Goal: Task Accomplishment & Management: Complete application form

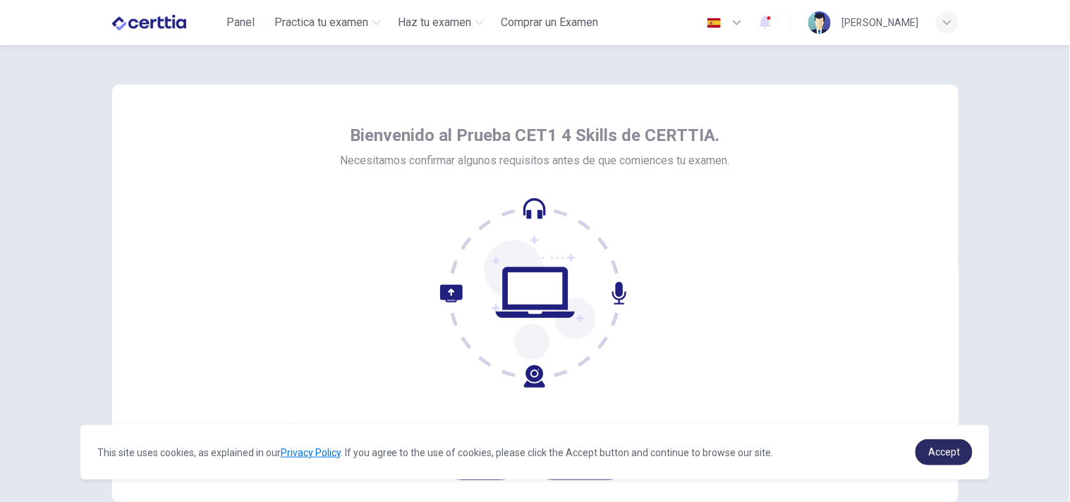
click at [951, 456] on span "Accept" at bounding box center [945, 452] width 32 height 11
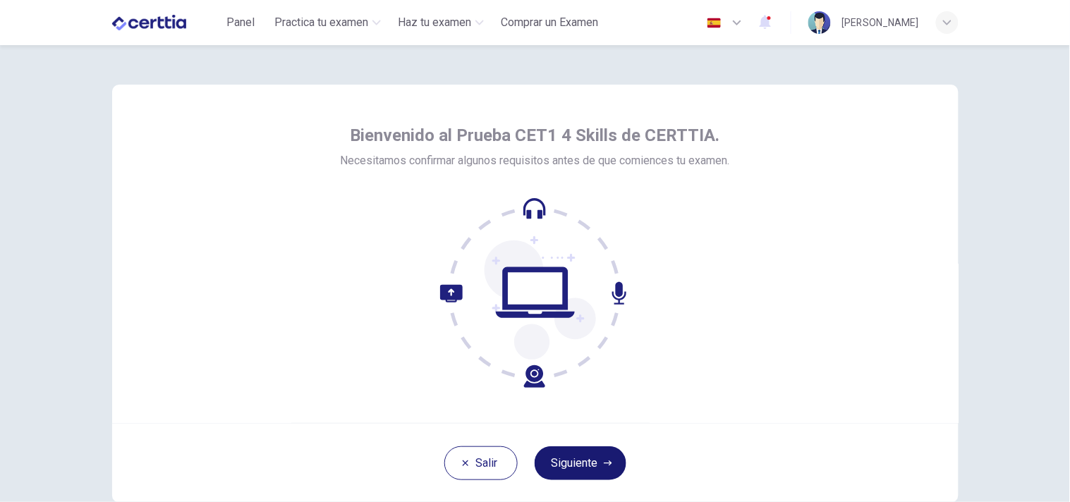
click at [555, 455] on button "Siguiente" at bounding box center [581, 464] width 92 height 34
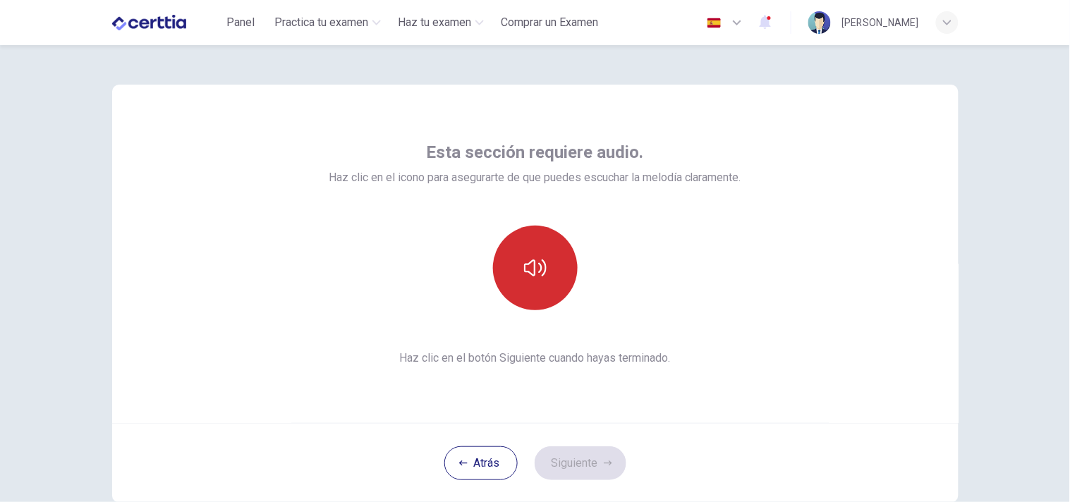
click at [537, 291] on button "button" at bounding box center [535, 268] width 85 height 85
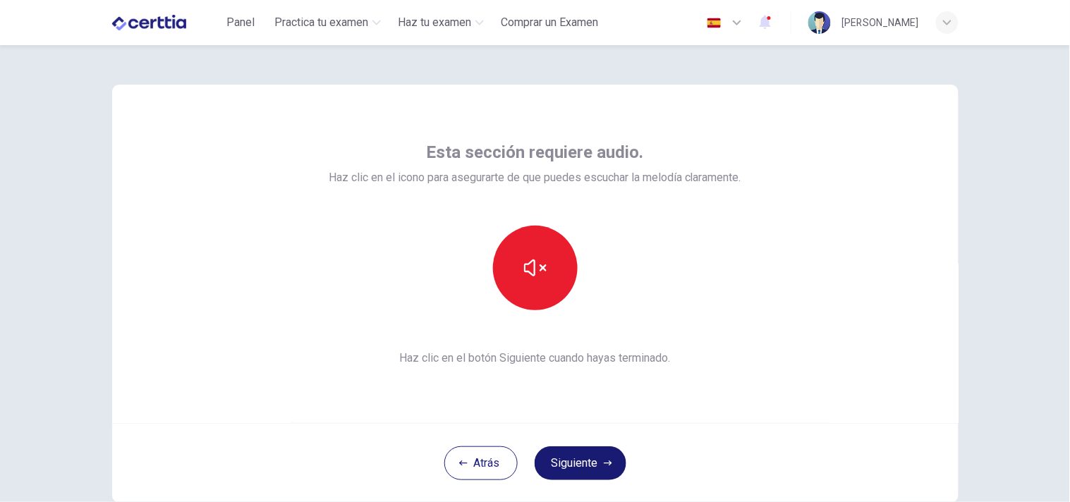
click at [595, 462] on button "Siguiente" at bounding box center [581, 464] width 92 height 34
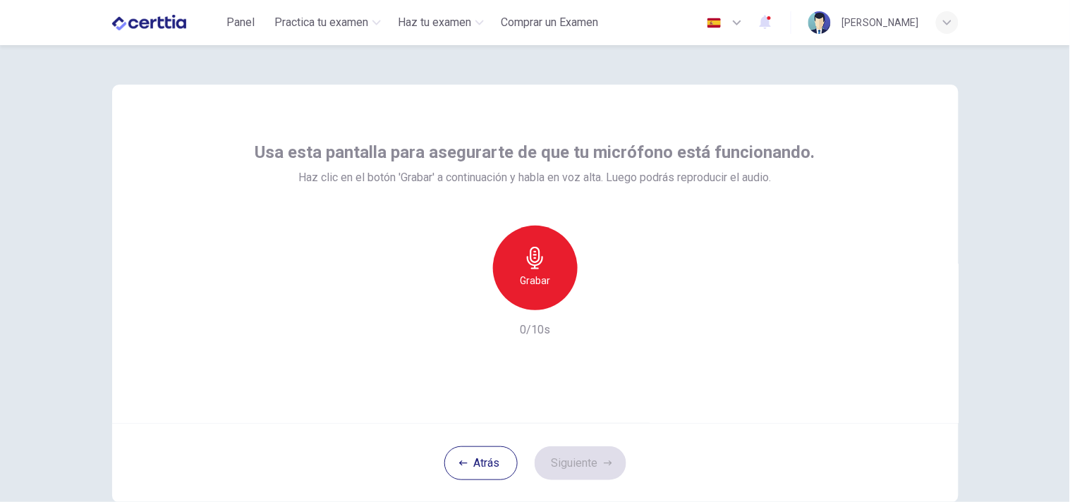
click at [530, 284] on h6 "Grabar" at bounding box center [535, 280] width 30 height 17
click at [530, 284] on h6 "Detener" at bounding box center [535, 280] width 36 height 17
click at [603, 296] on icon "button" at bounding box center [600, 299] width 14 height 14
click at [464, 305] on icon "button" at bounding box center [470, 299] width 13 height 13
click at [521, 277] on h6 "Grabar" at bounding box center [535, 280] width 30 height 17
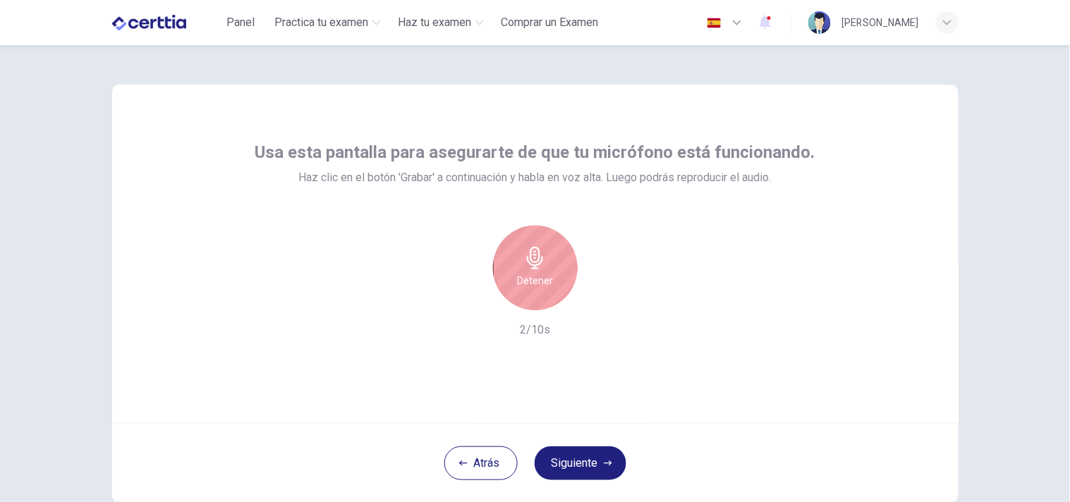
click at [521, 277] on h6 "Detener" at bounding box center [535, 280] width 36 height 17
click at [593, 300] on icon "button" at bounding box center [600, 299] width 14 height 14
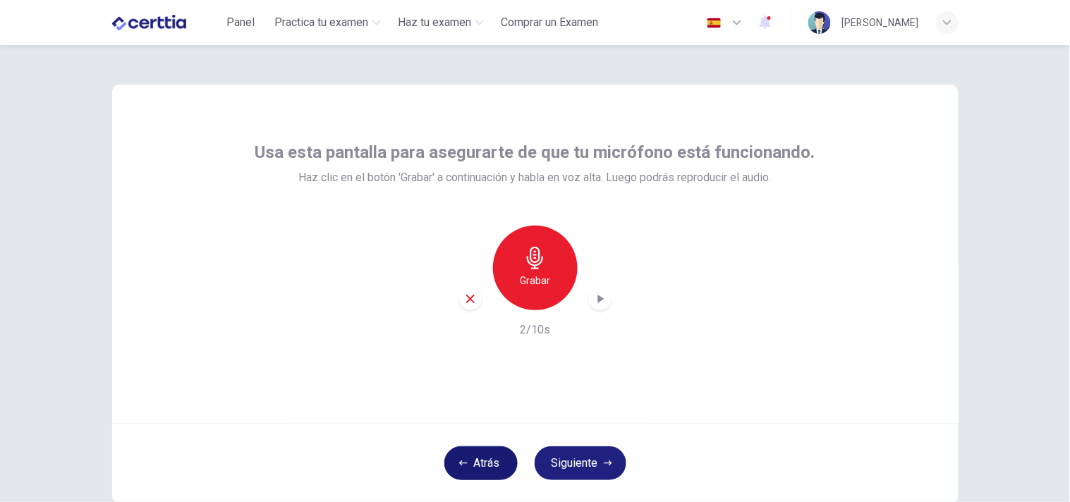
click at [473, 466] on button "Atrás" at bounding box center [481, 464] width 73 height 34
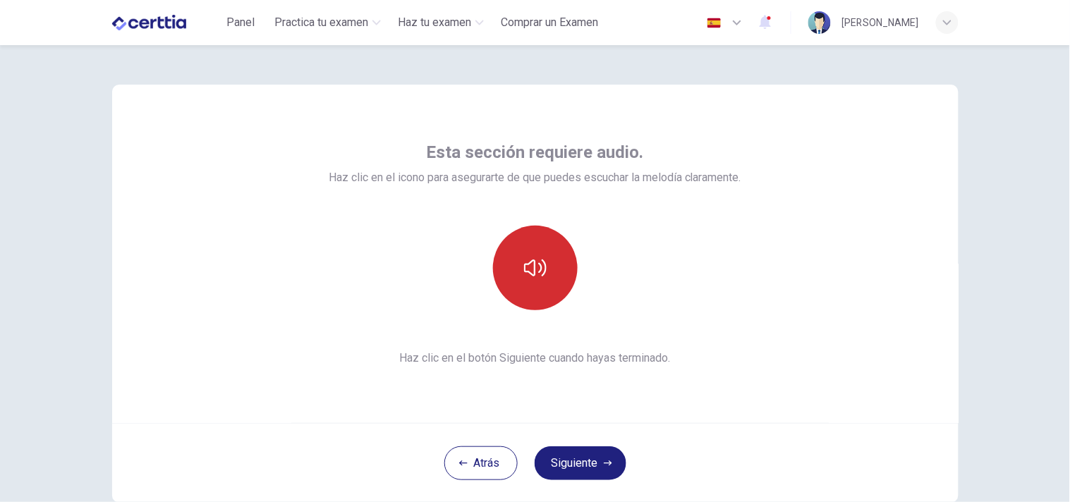
click at [553, 260] on button "button" at bounding box center [535, 268] width 85 height 85
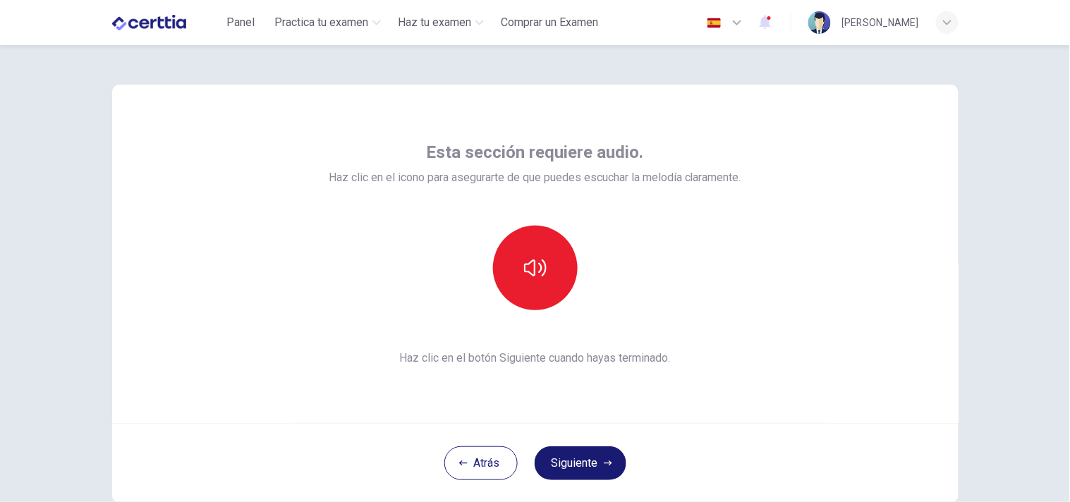
click at [579, 468] on button "Siguiente" at bounding box center [581, 464] width 92 height 34
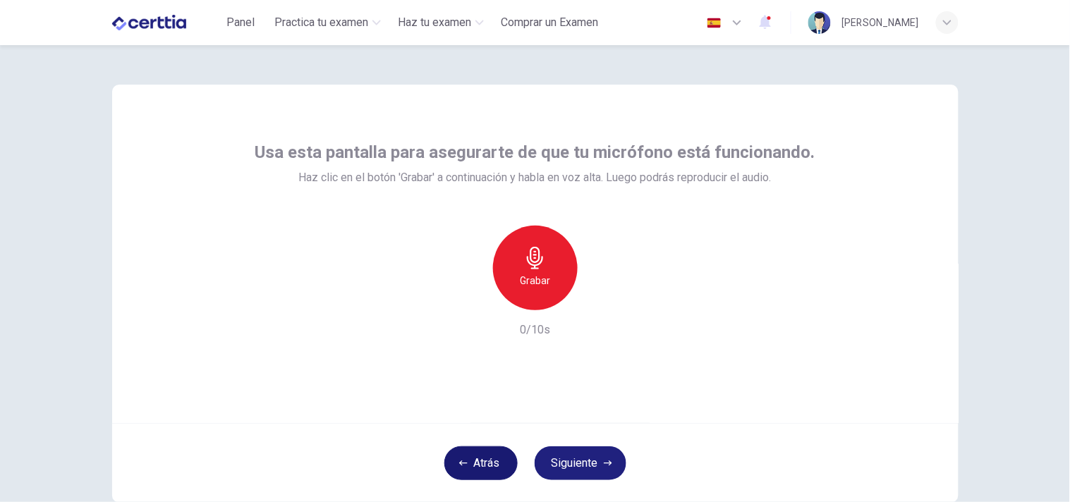
click at [491, 471] on button "Atrás" at bounding box center [481, 464] width 73 height 34
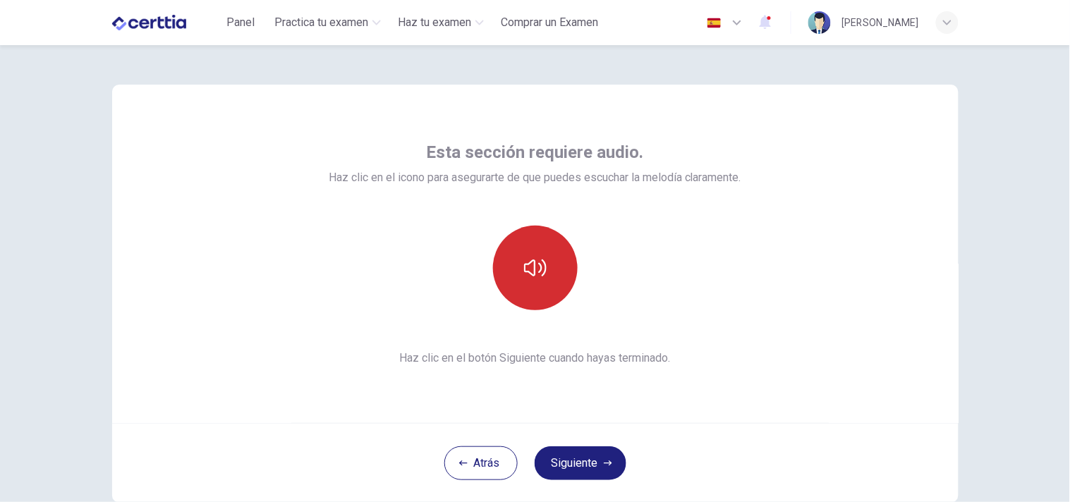
click at [534, 280] on button "button" at bounding box center [535, 268] width 85 height 85
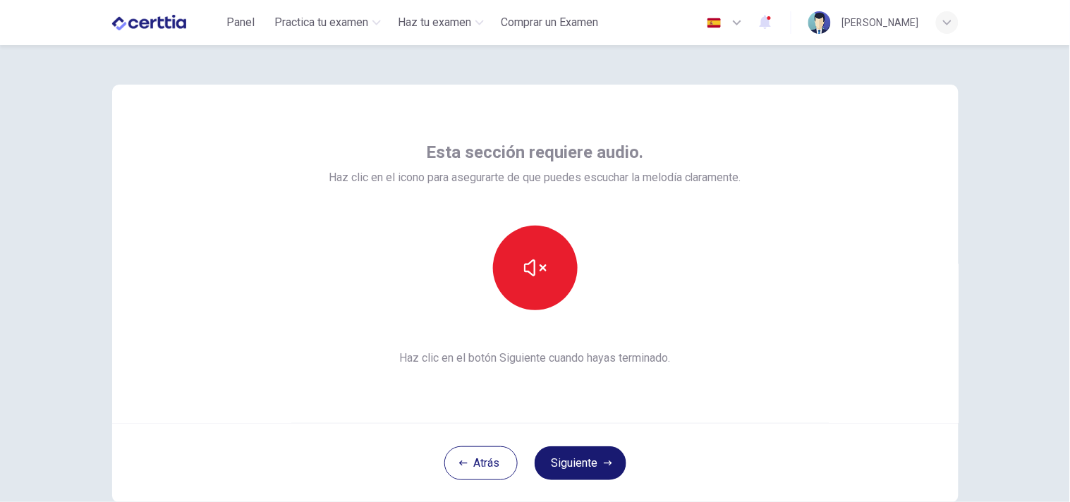
click at [593, 459] on button "Siguiente" at bounding box center [581, 464] width 92 height 34
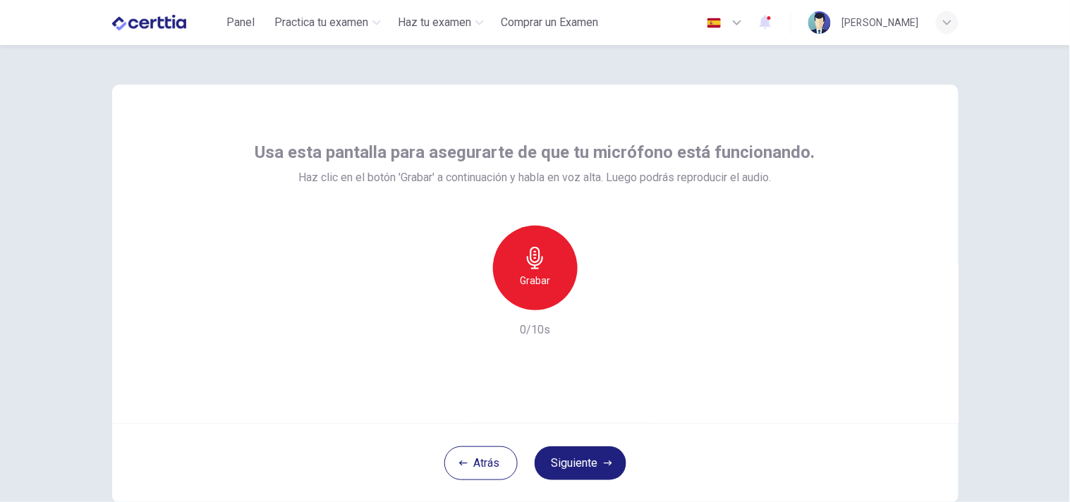
click at [534, 269] on icon "button" at bounding box center [535, 258] width 16 height 23
click at [598, 300] on icon "button" at bounding box center [601, 299] width 6 height 8
click at [474, 467] on button "Atrás" at bounding box center [481, 464] width 73 height 34
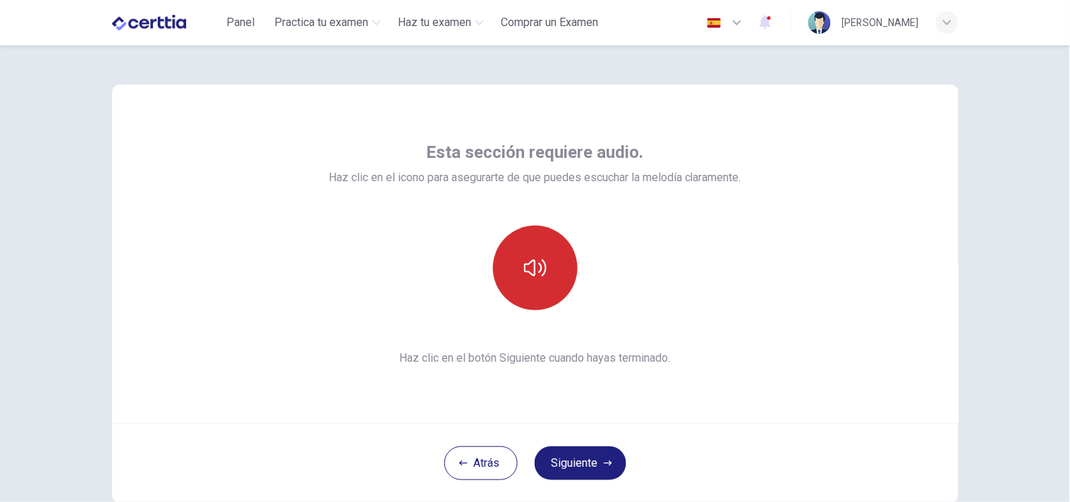
click at [533, 255] on button "button" at bounding box center [535, 268] width 85 height 85
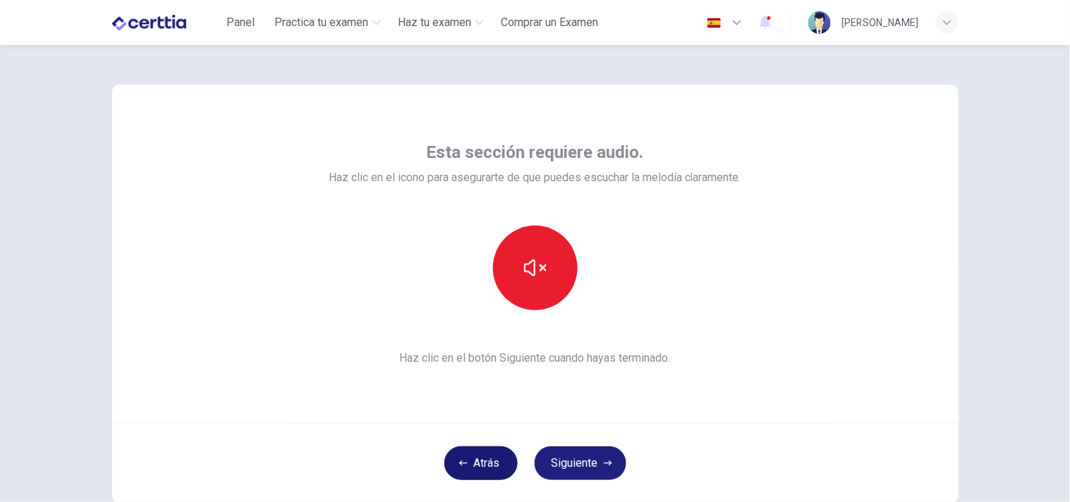
click at [461, 466] on icon "button" at bounding box center [463, 463] width 8 height 8
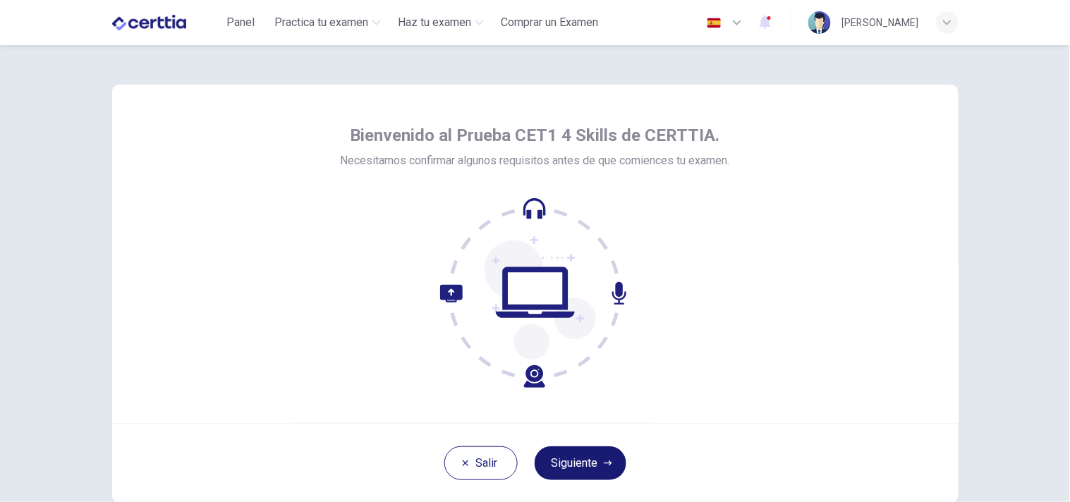
click at [593, 463] on button "Siguiente" at bounding box center [581, 464] width 92 height 34
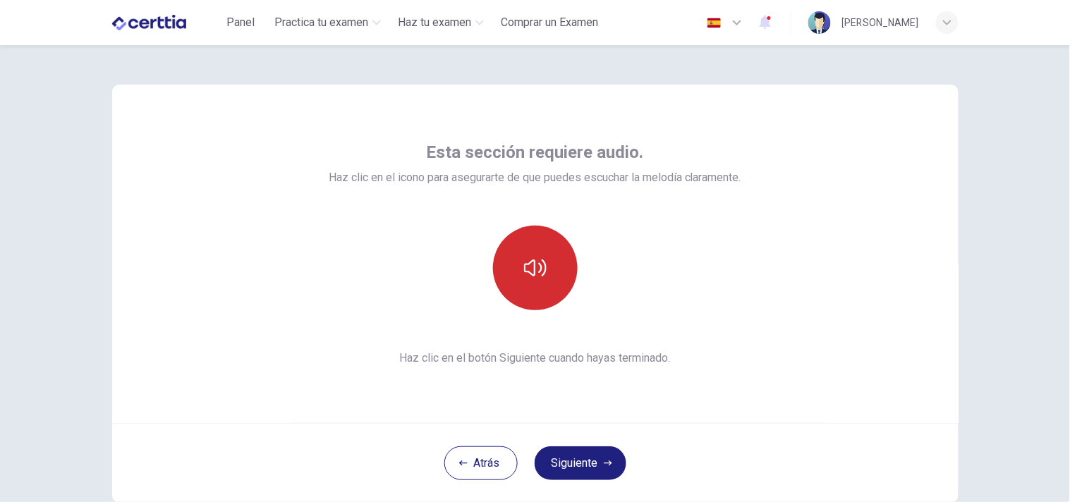
click at [567, 284] on button "button" at bounding box center [535, 268] width 85 height 85
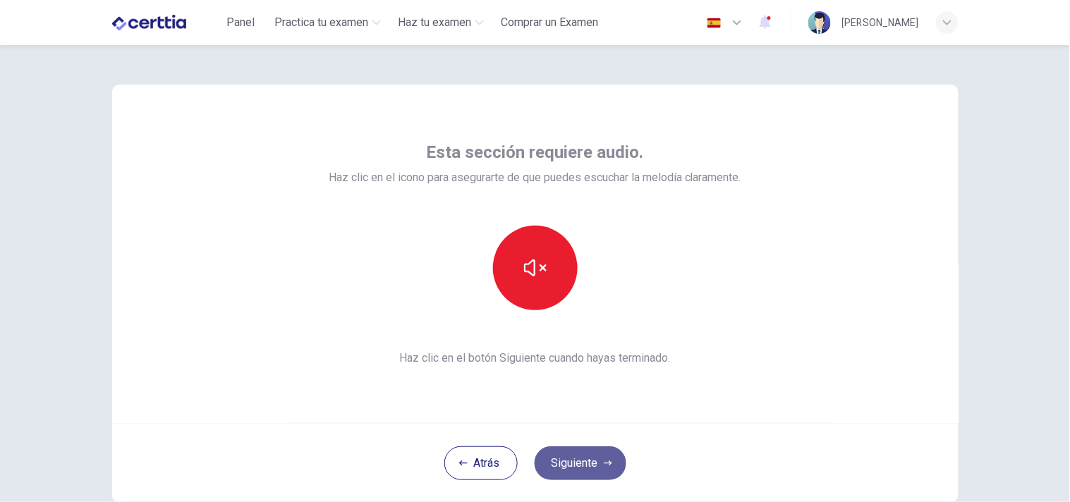
click at [603, 471] on button "Siguiente" at bounding box center [581, 464] width 92 height 34
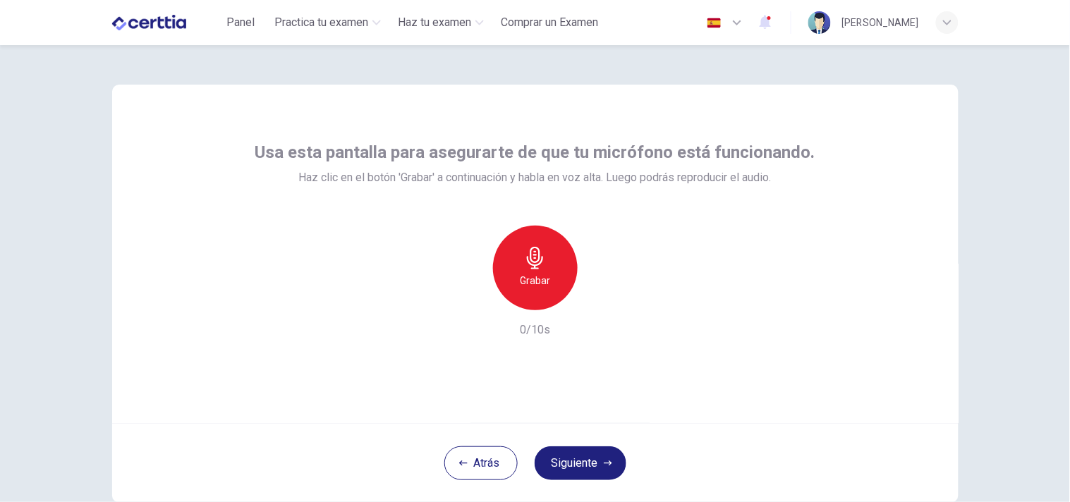
click at [524, 264] on icon "button" at bounding box center [535, 258] width 23 height 23
click at [600, 296] on icon "button" at bounding box center [600, 299] width 14 height 14
click at [466, 294] on icon "button" at bounding box center [470, 299] width 13 height 13
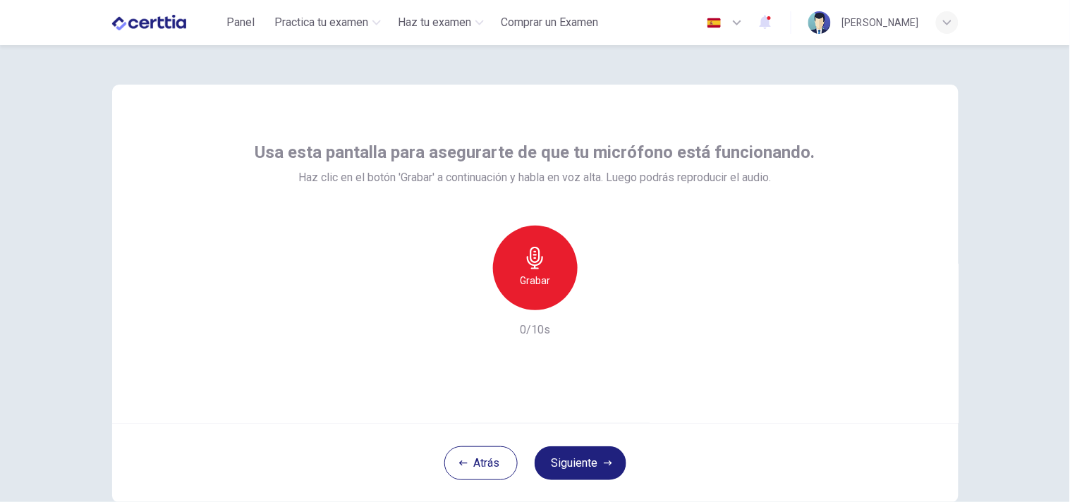
click at [536, 283] on h6 "Grabar" at bounding box center [535, 280] width 30 height 17
click at [536, 283] on h6 "Detener" at bounding box center [535, 280] width 36 height 17
click at [598, 301] on icon "button" at bounding box center [601, 299] width 6 height 8
click at [466, 301] on icon "button" at bounding box center [470, 299] width 13 height 13
click at [534, 272] on h6 "Grabar" at bounding box center [535, 280] width 30 height 17
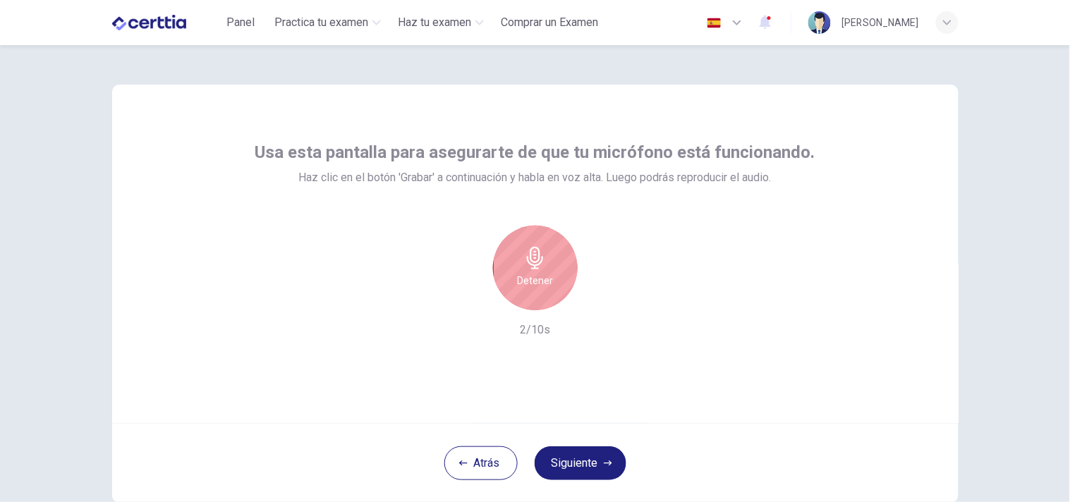
click at [538, 276] on h6 "Detener" at bounding box center [535, 280] width 36 height 17
click at [593, 298] on icon "button" at bounding box center [600, 299] width 14 height 14
click at [466, 301] on icon "button" at bounding box center [470, 299] width 13 height 13
click at [543, 269] on div "Grabar" at bounding box center [535, 268] width 85 height 85
click at [543, 269] on div "Detener" at bounding box center [535, 268] width 85 height 85
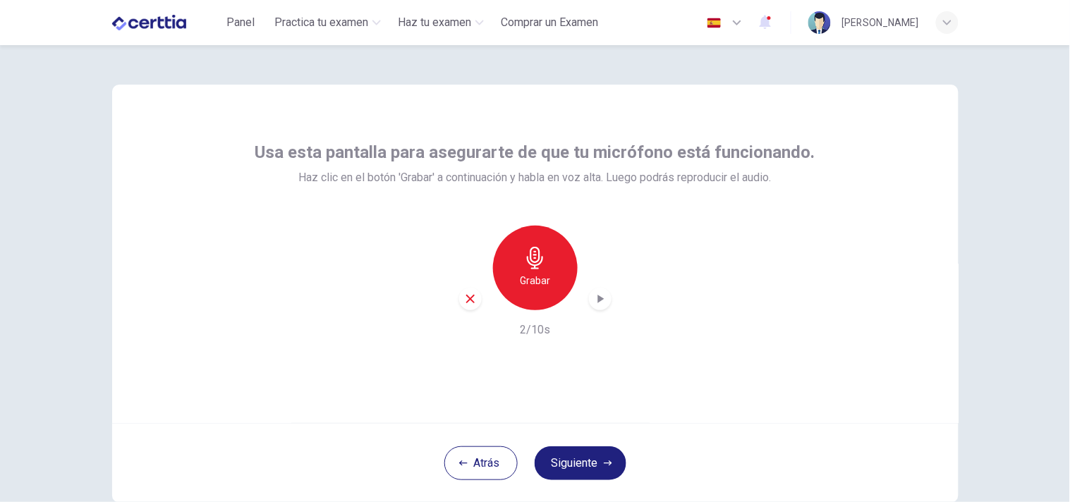
click at [598, 299] on icon "button" at bounding box center [601, 299] width 6 height 8
click at [515, 287] on div "Grabar" at bounding box center [535, 268] width 85 height 85
click at [517, 287] on h6 "Detener" at bounding box center [535, 280] width 36 height 17
click at [598, 295] on icon "button" at bounding box center [600, 299] width 14 height 14
click at [471, 297] on icon "button" at bounding box center [470, 299] width 13 height 13
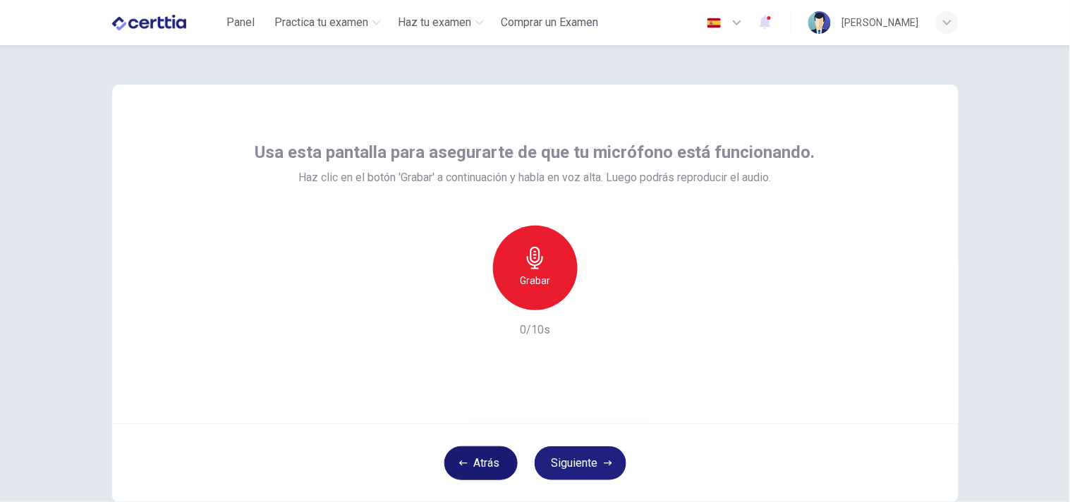
click at [470, 463] on button "Atrás" at bounding box center [481, 464] width 73 height 34
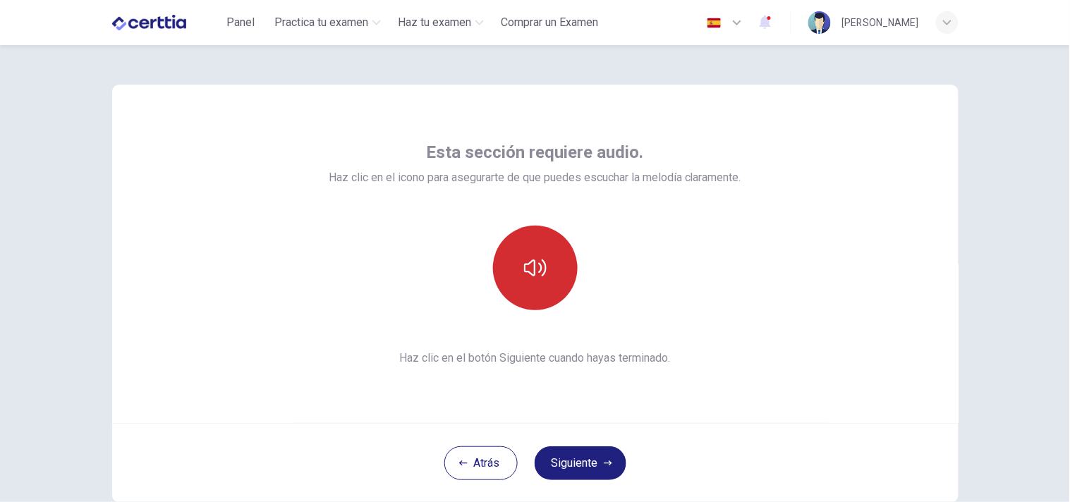
click at [535, 294] on button "button" at bounding box center [535, 268] width 85 height 85
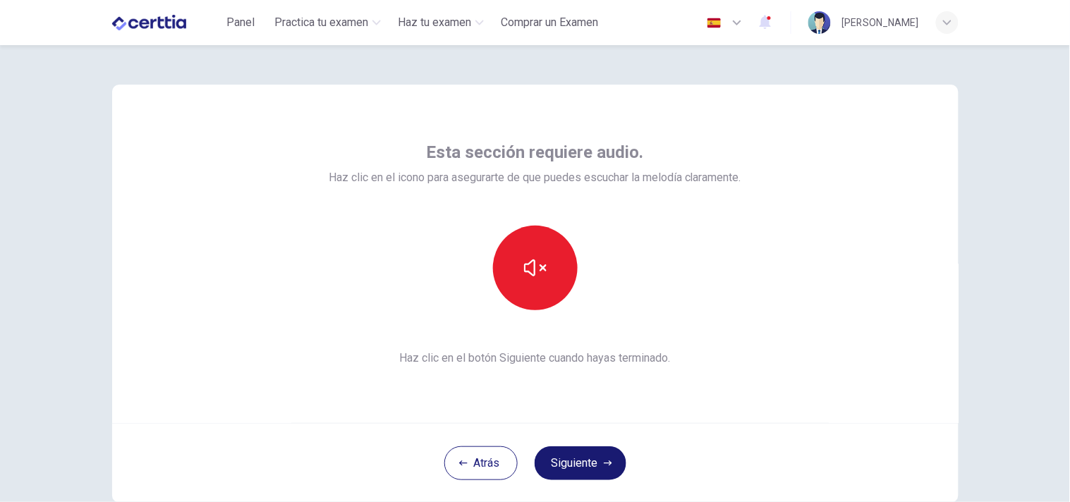
click at [575, 467] on button "Siguiente" at bounding box center [581, 464] width 92 height 34
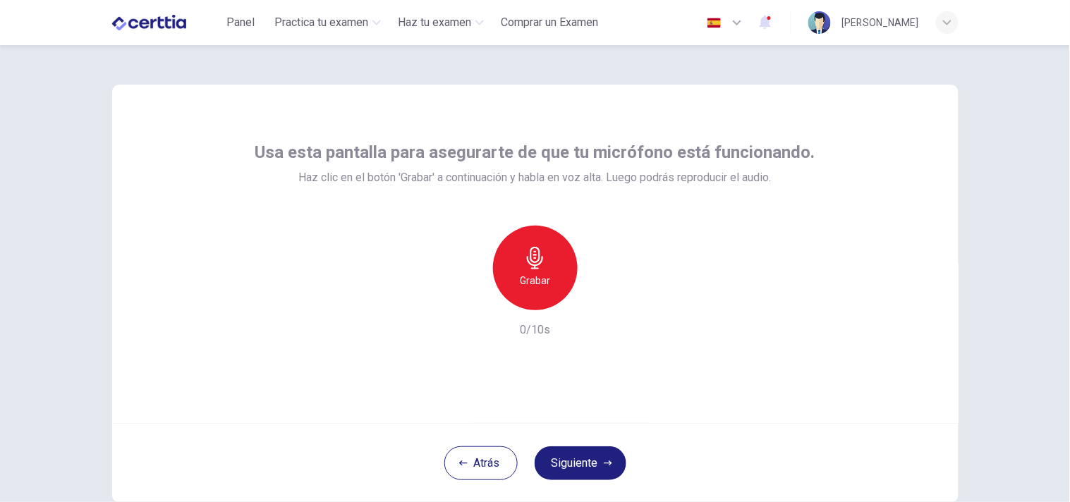
click at [531, 257] on icon "button" at bounding box center [535, 258] width 23 height 23
click at [596, 296] on icon "button" at bounding box center [600, 299] width 14 height 14
click at [464, 297] on icon "button" at bounding box center [470, 299] width 13 height 13
click at [540, 272] on h6 "Grabar" at bounding box center [535, 280] width 30 height 17
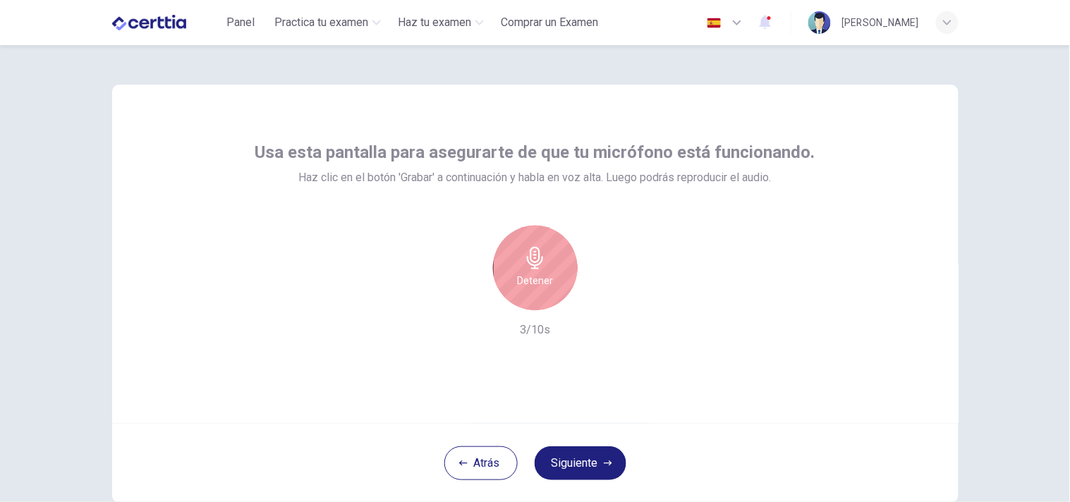
click at [540, 272] on h6 "Detener" at bounding box center [535, 280] width 36 height 17
click at [598, 297] on icon "button" at bounding box center [601, 299] width 6 height 8
click at [464, 293] on icon "button" at bounding box center [470, 299] width 13 height 13
click at [524, 267] on icon "button" at bounding box center [535, 258] width 23 height 23
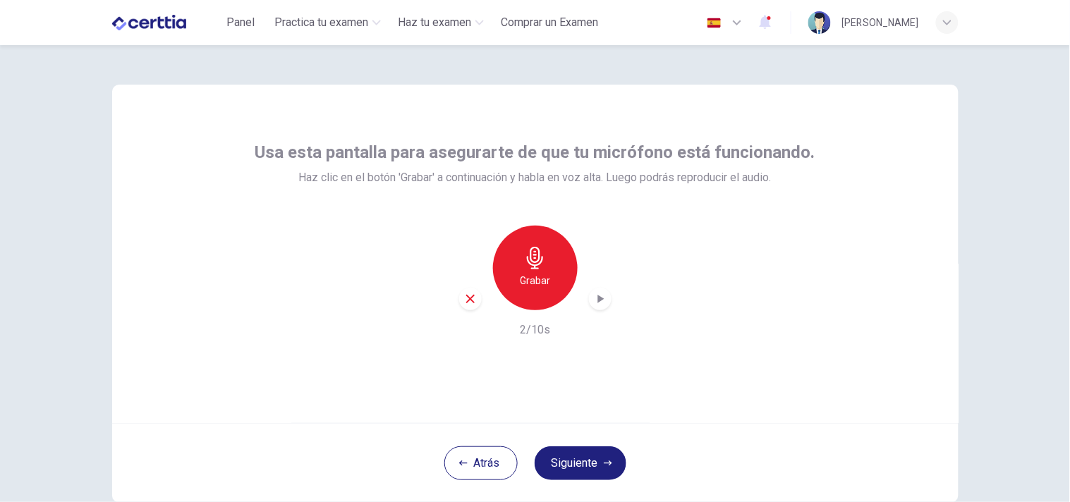
click at [598, 298] on icon "button" at bounding box center [601, 299] width 6 height 8
click at [535, 258] on icon "button" at bounding box center [535, 258] width 16 height 23
click at [601, 295] on icon "button" at bounding box center [600, 299] width 14 height 14
click at [593, 298] on icon "button" at bounding box center [600, 299] width 14 height 14
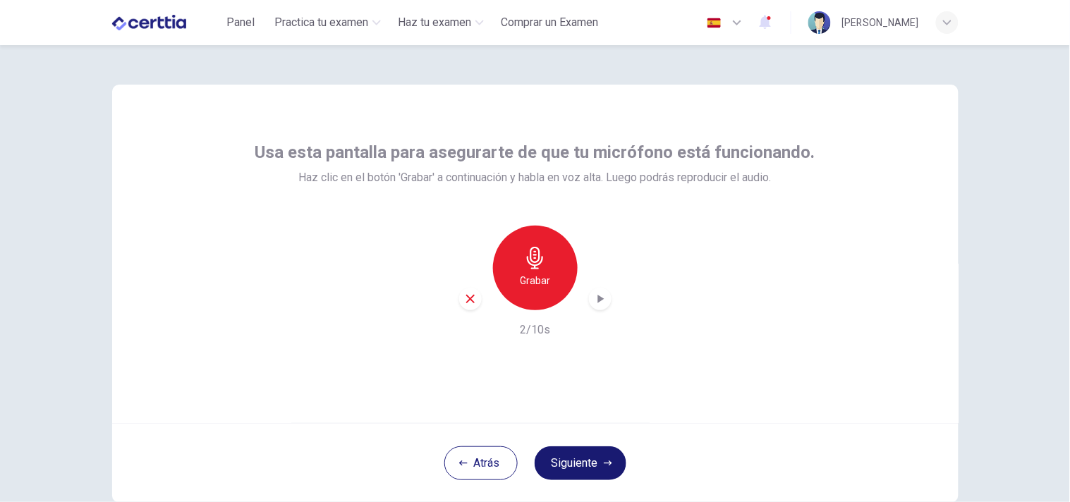
click at [586, 473] on button "Siguiente" at bounding box center [581, 464] width 92 height 34
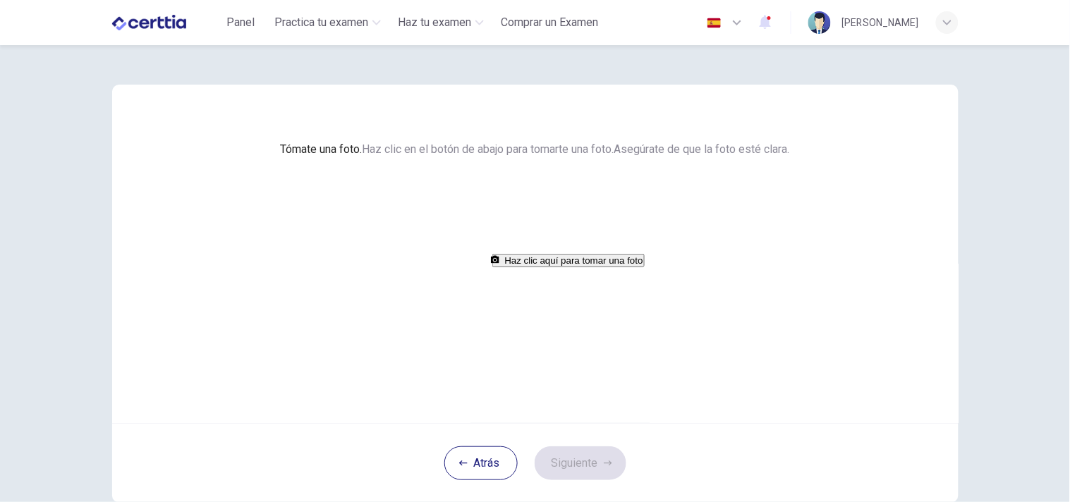
click at [561, 267] on button "Haz clic aquí para tomar una foto" at bounding box center [568, 260] width 152 height 13
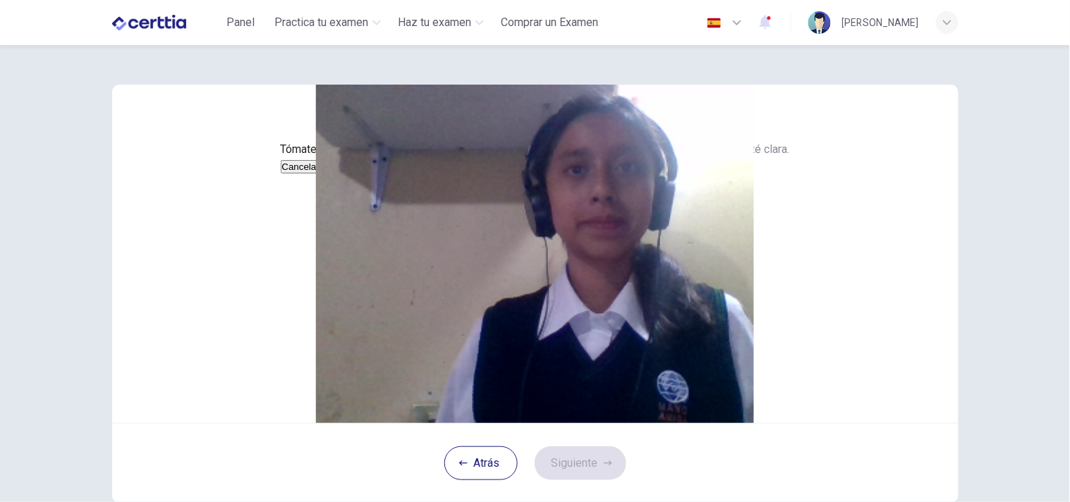
click at [321, 174] on button "Cancelar" at bounding box center [301, 166] width 40 height 13
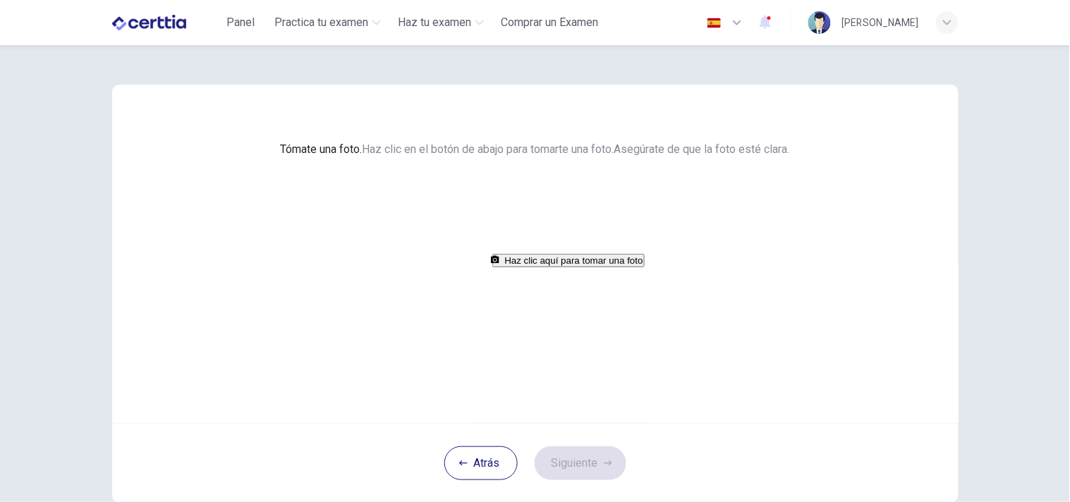
click at [554, 267] on button "Haz clic aquí para tomar una foto" at bounding box center [568, 260] width 152 height 13
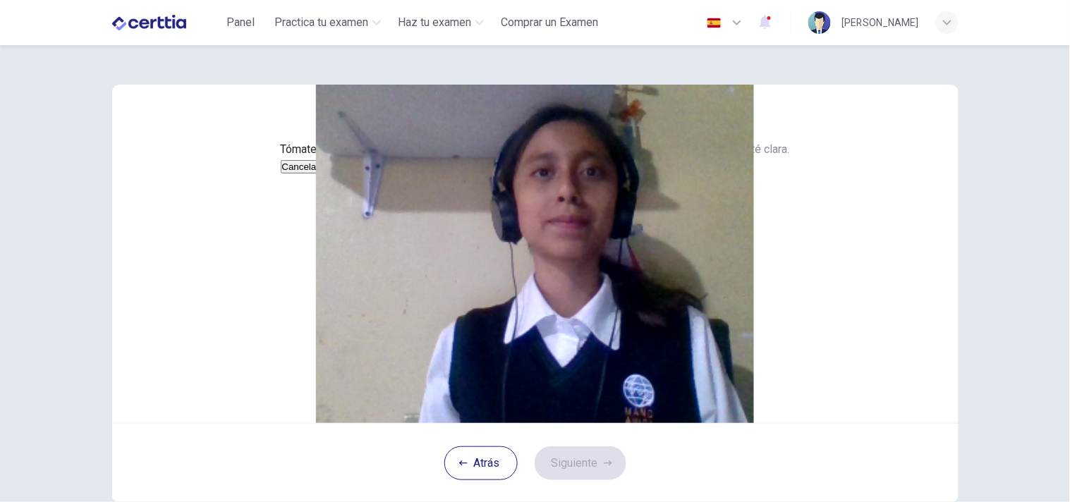
click at [358, 174] on button "Guardar" at bounding box center [339, 166] width 37 height 13
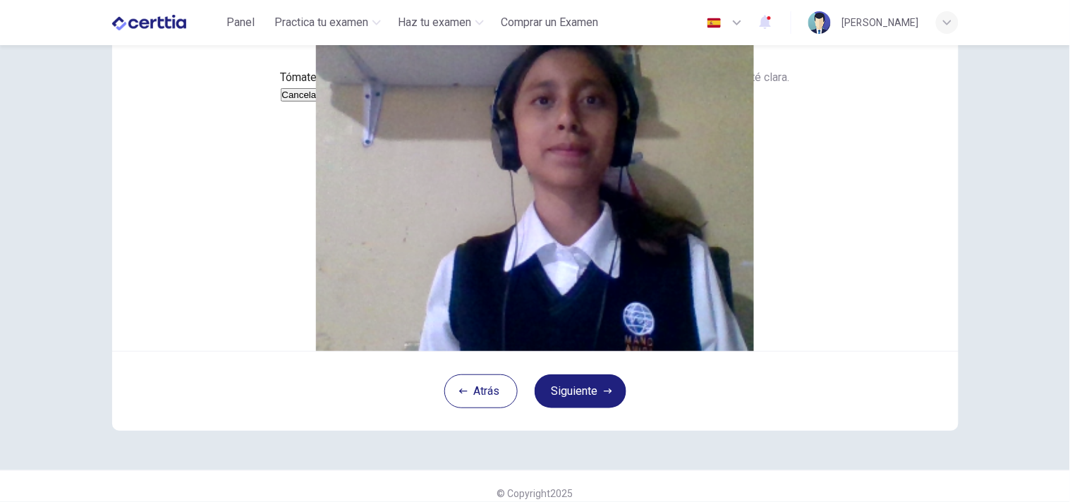
scroll to position [83, 0]
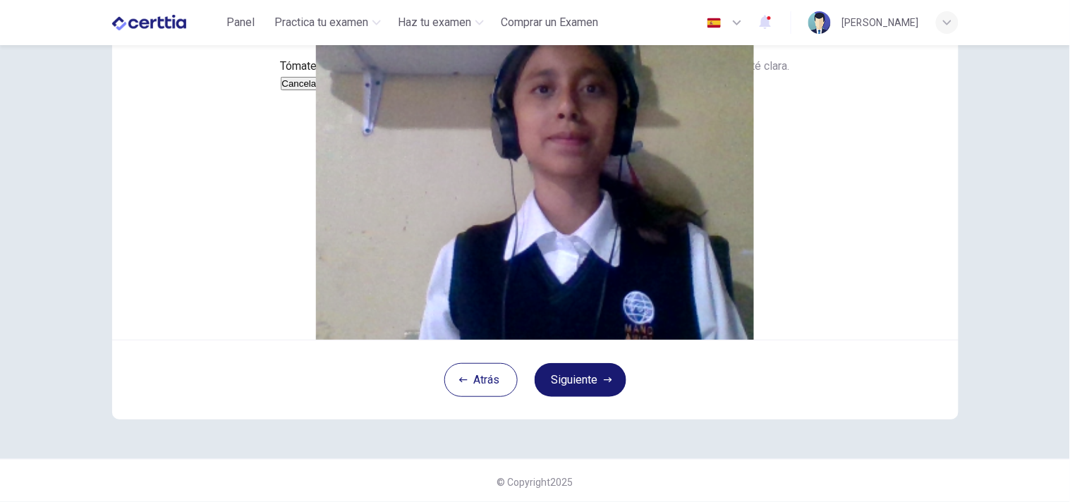
click at [562, 397] on button "Siguiente" at bounding box center [581, 380] width 92 height 34
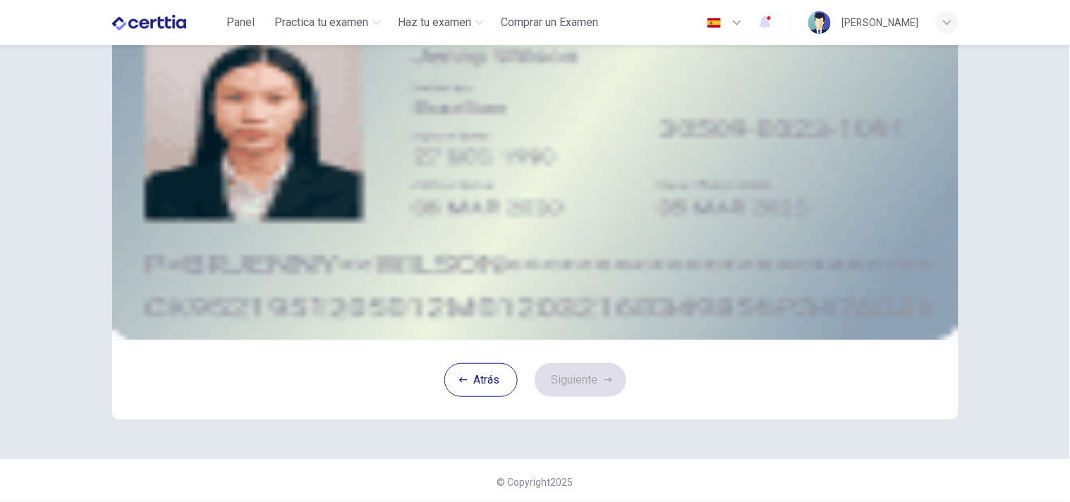
click at [219, 124] on button "take photo" at bounding box center [218, 117] width 3 height 13
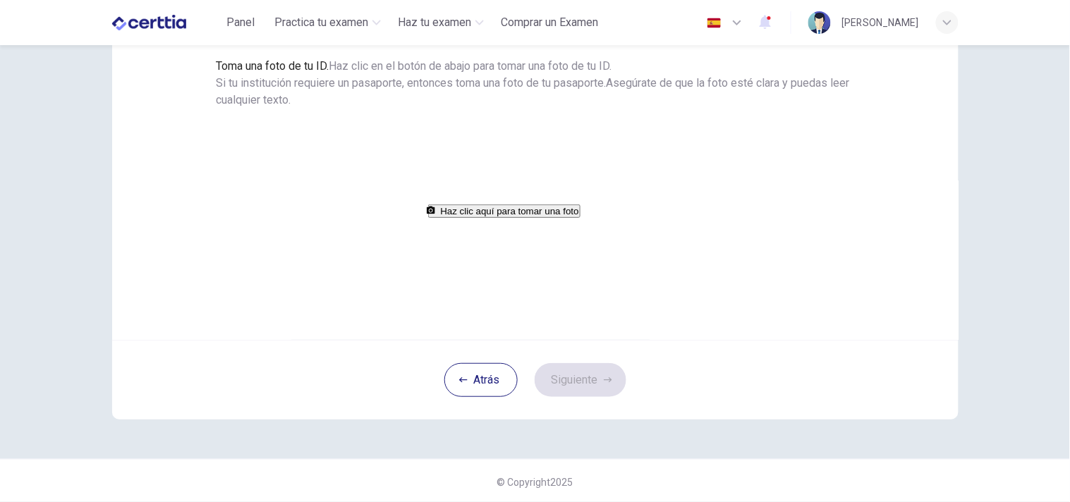
click at [577, 218] on button "Haz clic aquí para tomar una foto" at bounding box center [504, 211] width 152 height 13
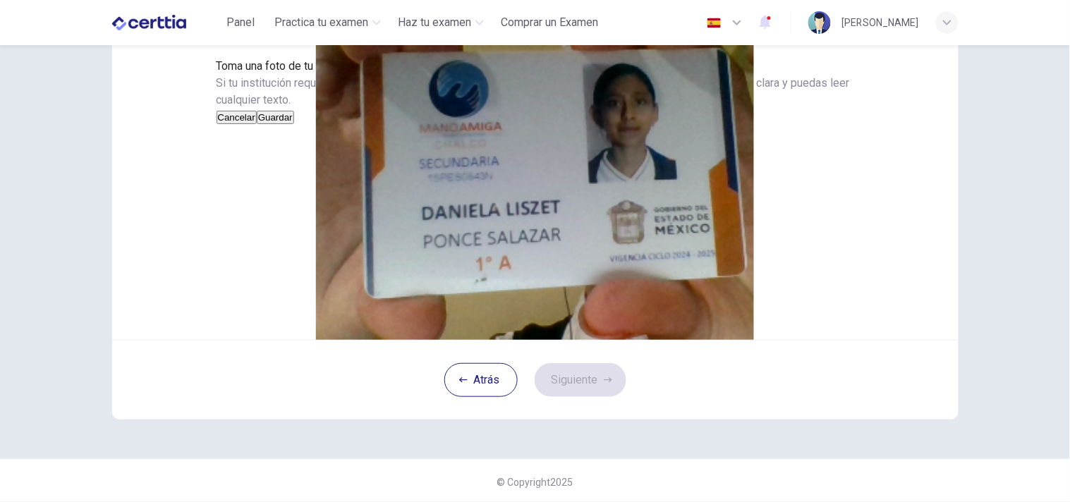
click at [294, 124] on button "Guardar" at bounding box center [275, 117] width 37 height 13
click at [583, 397] on button "Siguiente" at bounding box center [581, 380] width 92 height 34
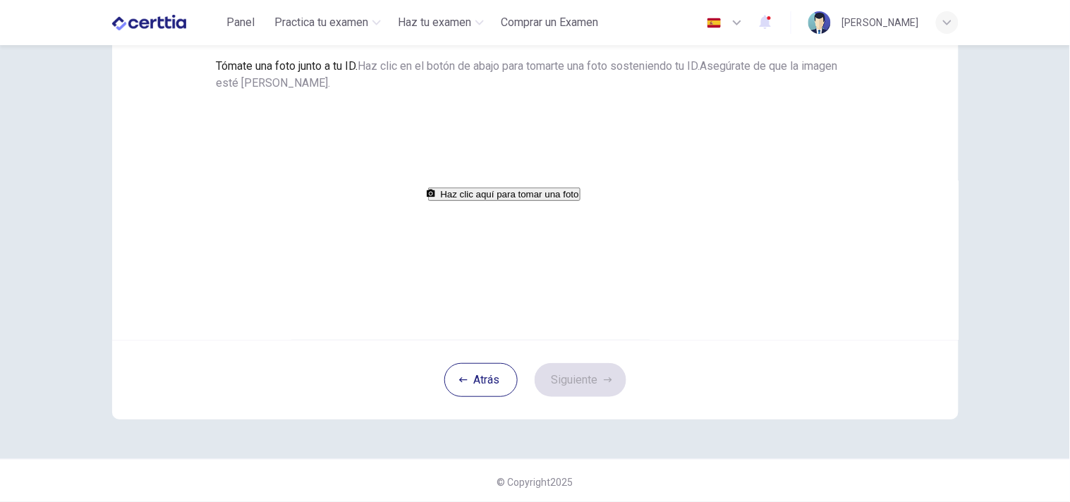
click at [567, 201] on button "Haz clic aquí para tomar una foto" at bounding box center [504, 194] width 152 height 13
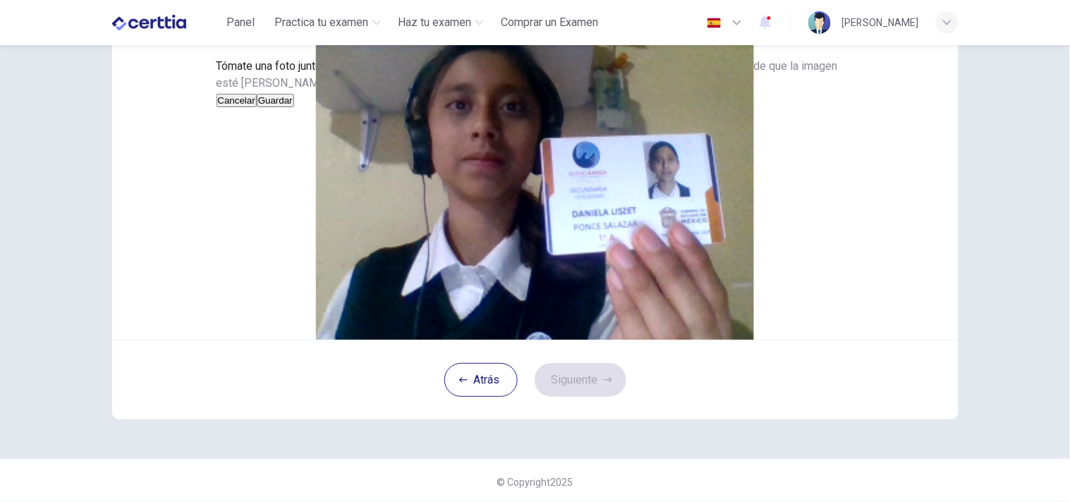
click at [294, 107] on button "Guardar" at bounding box center [275, 100] width 37 height 13
click at [572, 397] on button "Siguiente" at bounding box center [581, 380] width 92 height 34
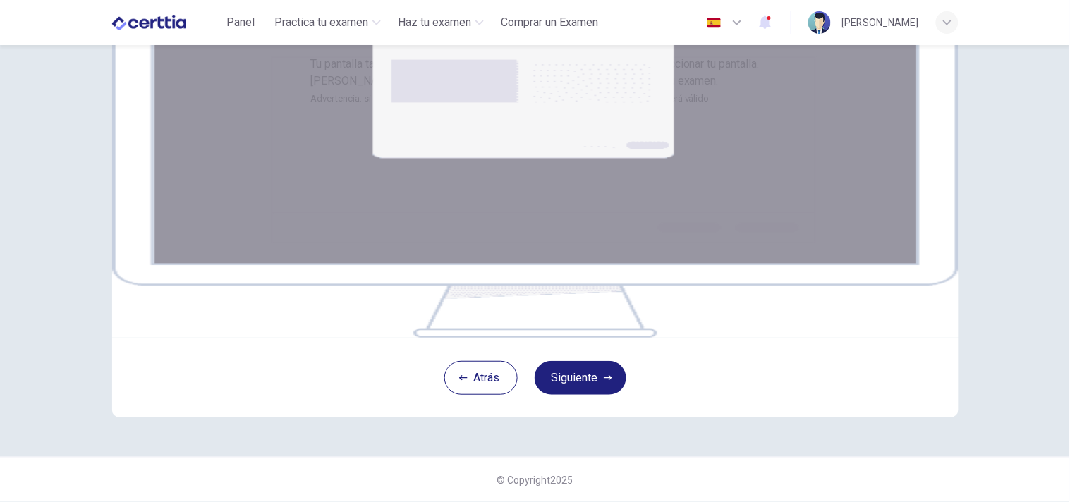
scroll to position [166, 0]
click at [590, 395] on button "Siguiente" at bounding box center [581, 378] width 92 height 34
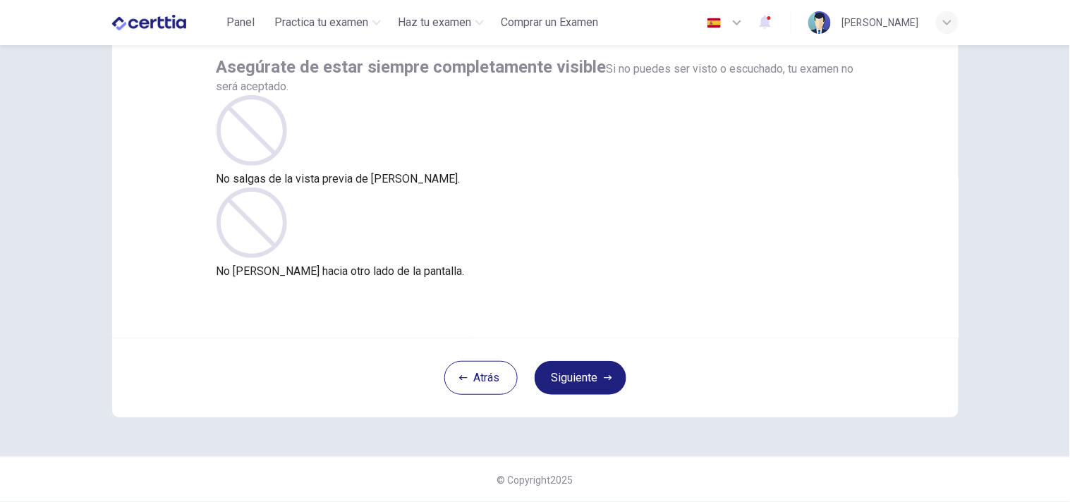
scroll to position [85, 0]
drag, startPoint x: 583, startPoint y: 373, endPoint x: 757, endPoint y: 445, distance: 188.5
click at [757, 445] on div "Asegúrate de estar siempre completamente visible Si no puedes ser visto o escuc…" at bounding box center [536, 208] width 892 height 497
drag, startPoint x: 612, startPoint y: 383, endPoint x: 555, endPoint y: 389, distance: 57.4
drag, startPoint x: 555, startPoint y: 389, endPoint x: 257, endPoint y: 454, distance: 304.9
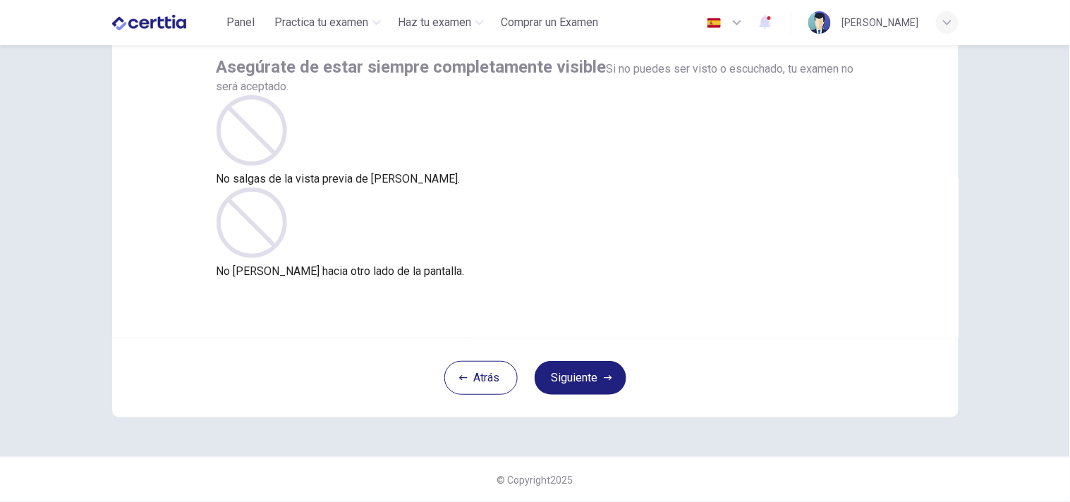
click at [257, 454] on div "Asegúrate de estar siempre completamente visible Si no puedes ser visto o escuc…" at bounding box center [536, 208] width 892 height 497
click at [581, 379] on button "Siguiente" at bounding box center [581, 378] width 92 height 34
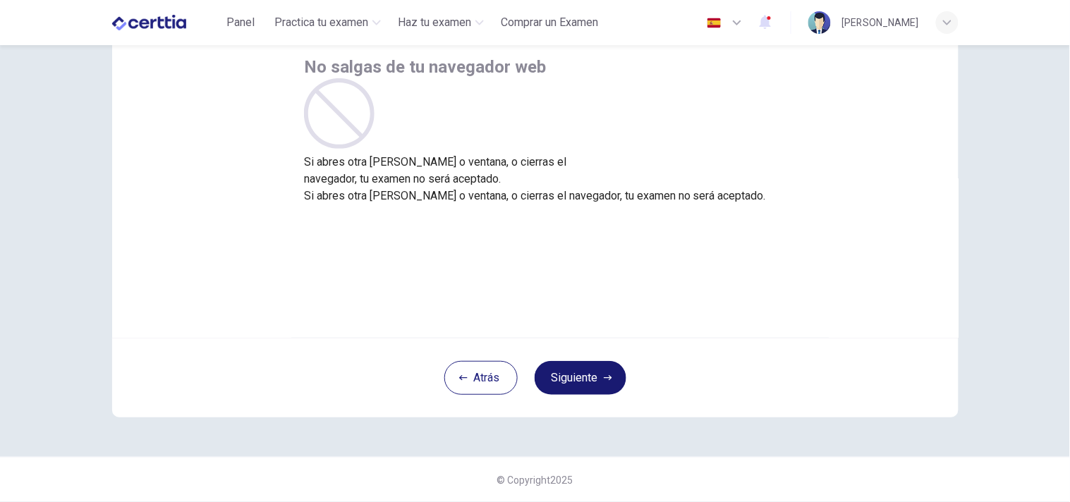
click at [581, 379] on button "Siguiente" at bounding box center [581, 378] width 92 height 34
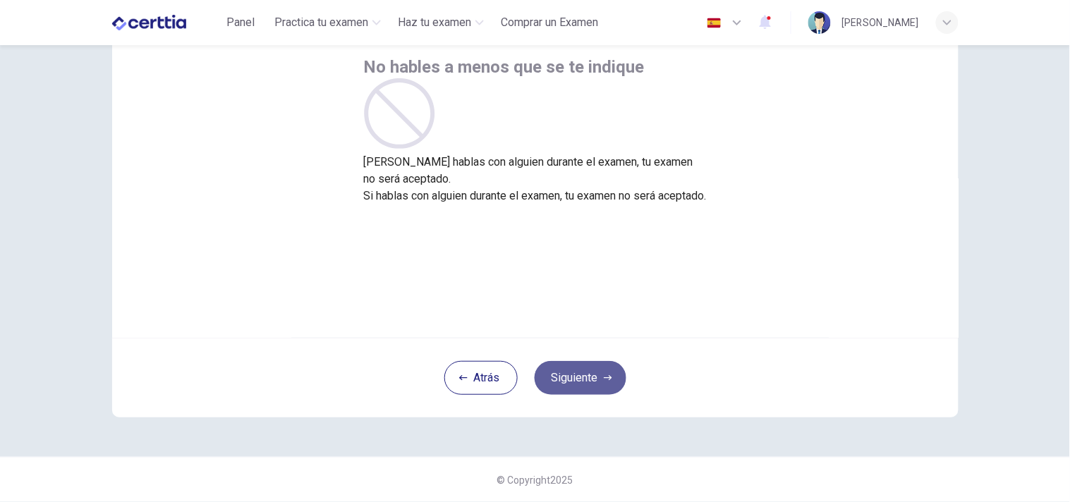
click at [581, 379] on button "Siguiente" at bounding box center [581, 378] width 92 height 34
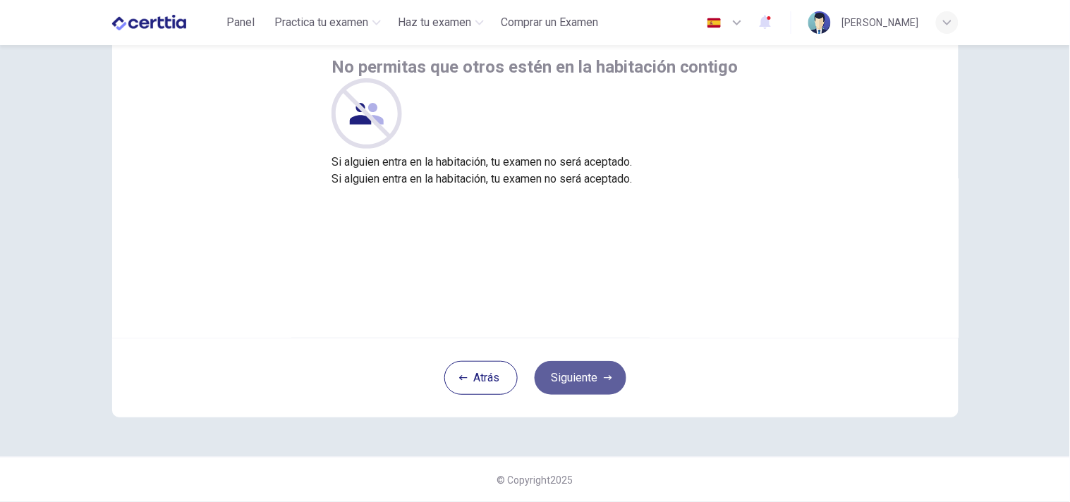
click at [581, 379] on button "Siguiente" at bounding box center [581, 378] width 92 height 34
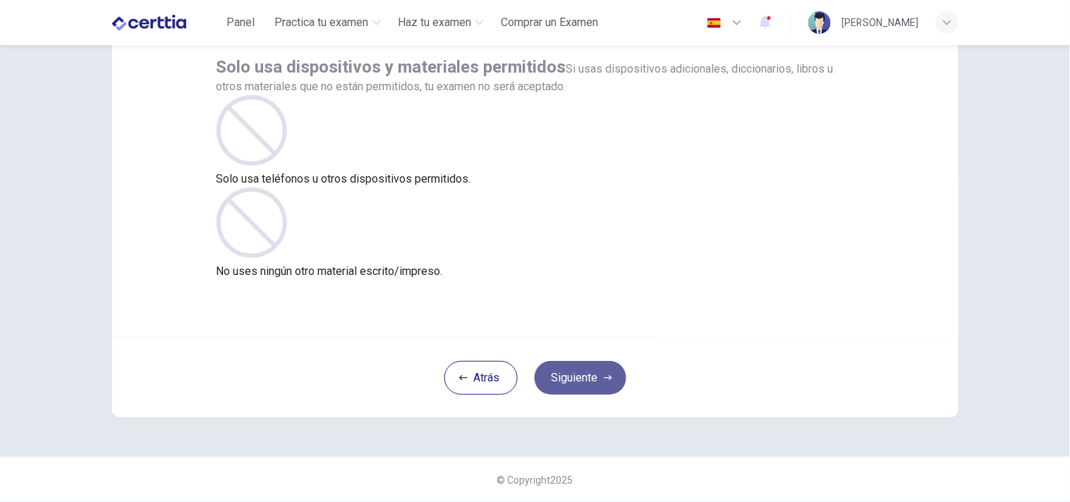
click at [581, 379] on button "Siguiente" at bounding box center [581, 378] width 92 height 34
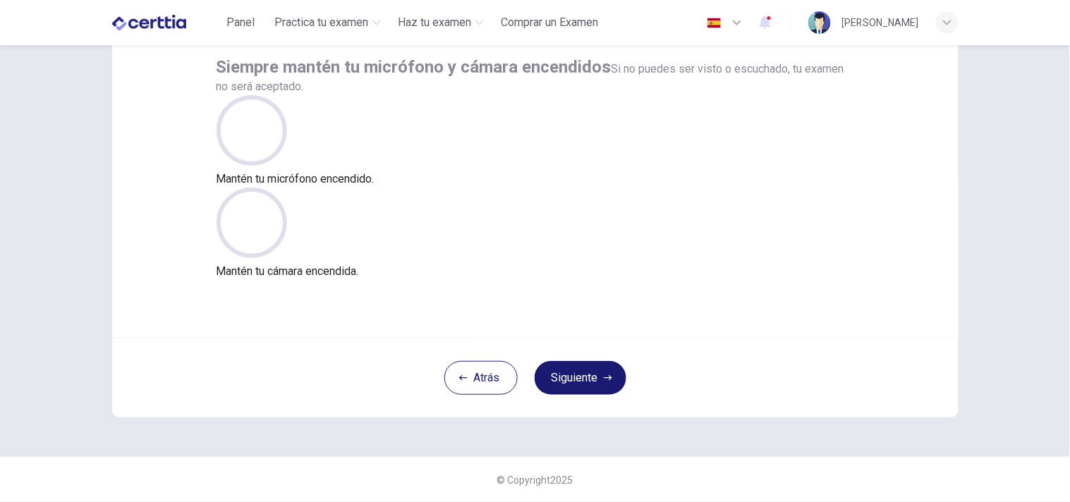
click at [581, 379] on button "Siguiente" at bounding box center [581, 378] width 92 height 34
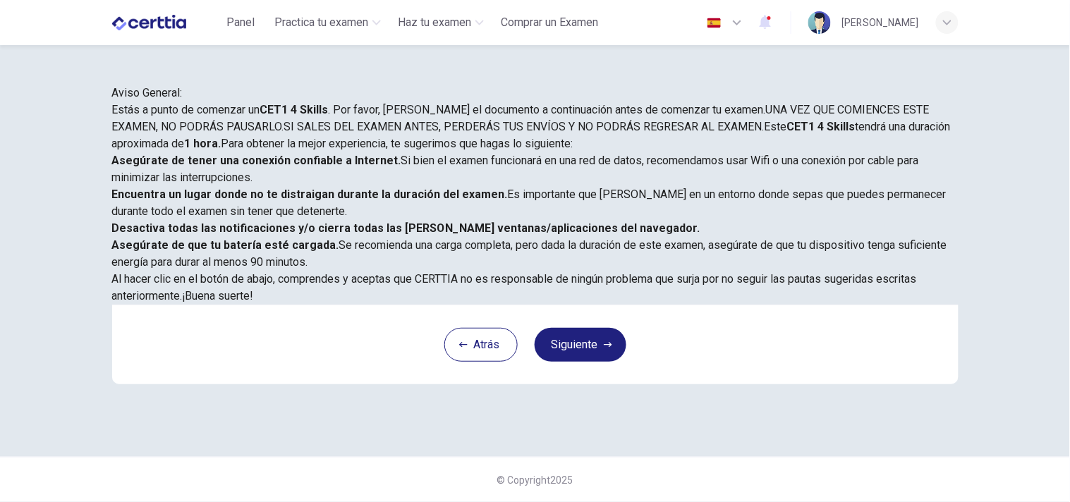
click at [1061, 334] on div "Aviso General: Estás a punto de comenzar un CET1 4 Skills . Por favor, [PERSON_…" at bounding box center [535, 273] width 1070 height 457
click at [581, 362] on button "Siguiente" at bounding box center [581, 345] width 92 height 34
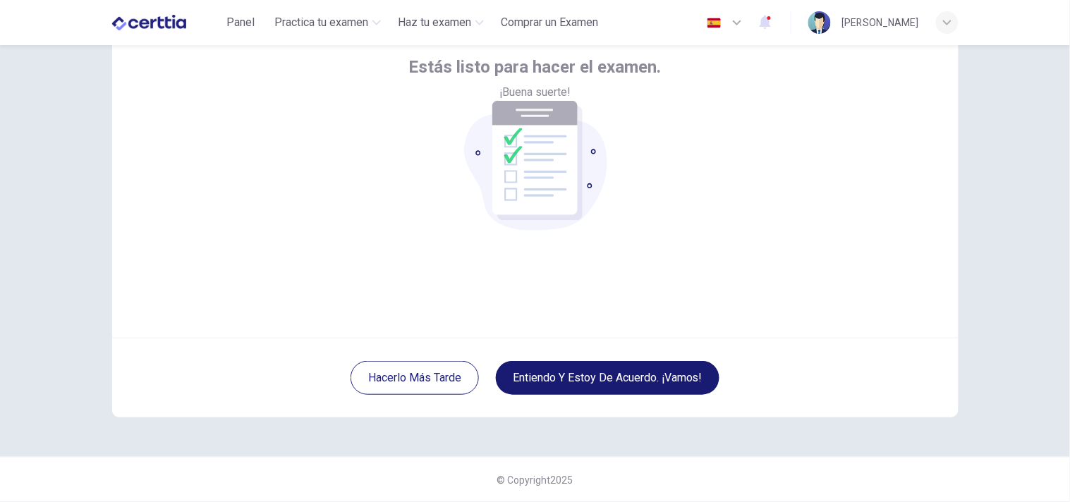
scroll to position [85, 0]
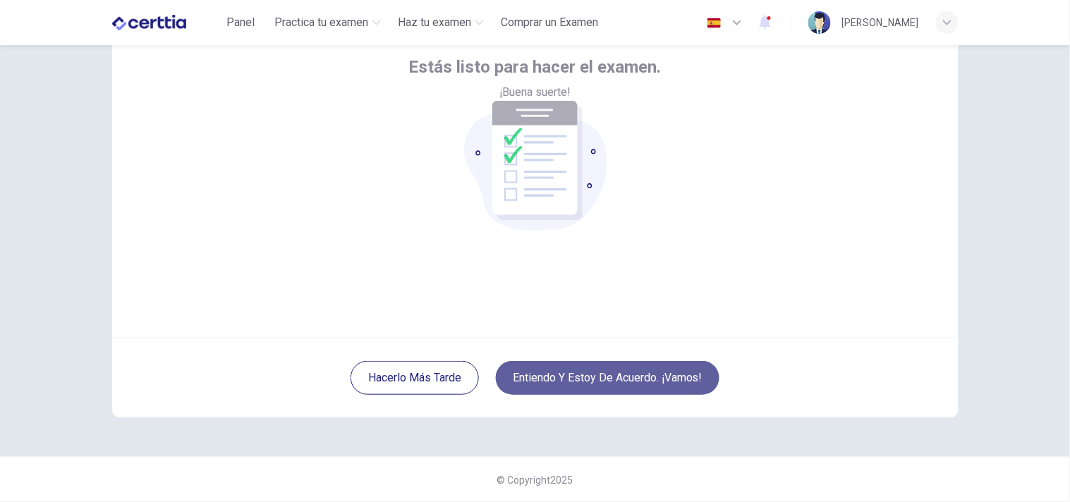
click at [581, 385] on button "Entiendo y estoy de acuerdo. ¡Vamos!" at bounding box center [608, 378] width 224 height 34
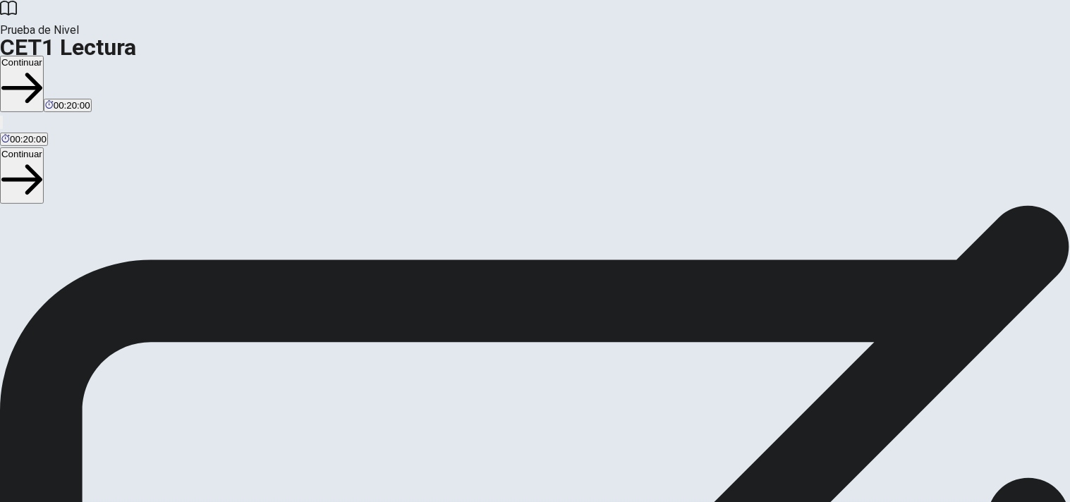
scroll to position [118, 0]
click at [44, 56] on button "Continuar" at bounding box center [22, 84] width 44 height 56
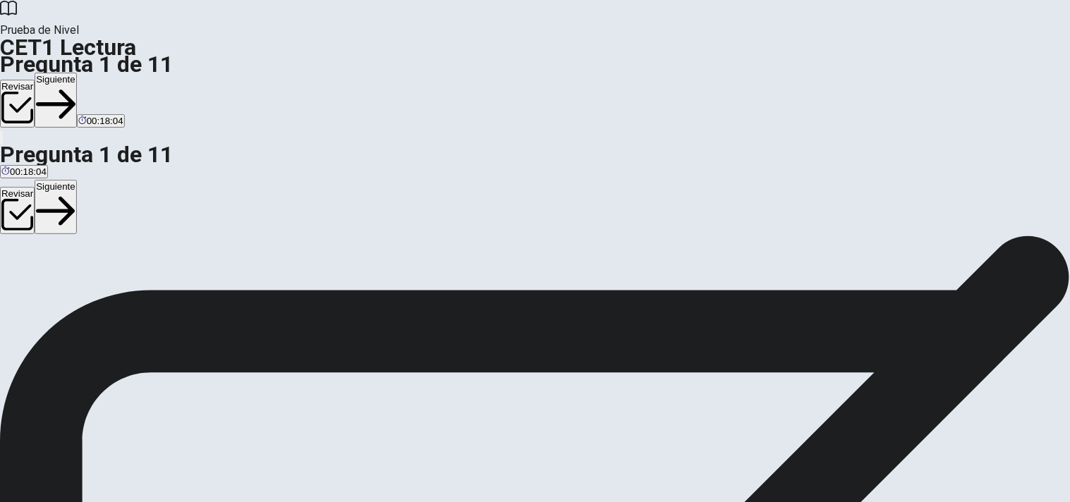
scroll to position [31, 0]
click at [77, 73] on button "Siguiente" at bounding box center [56, 100] width 42 height 55
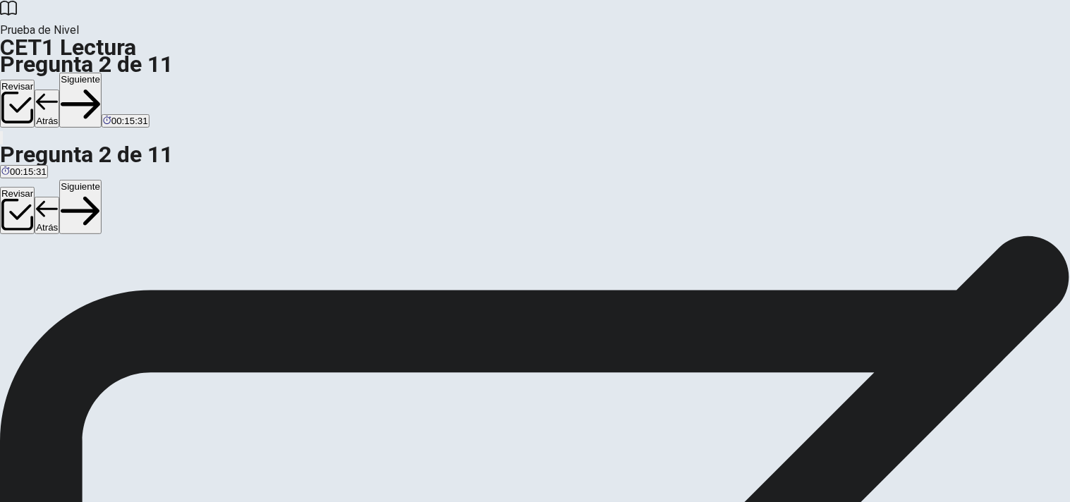
click at [102, 73] on button "Siguiente" at bounding box center [80, 100] width 42 height 55
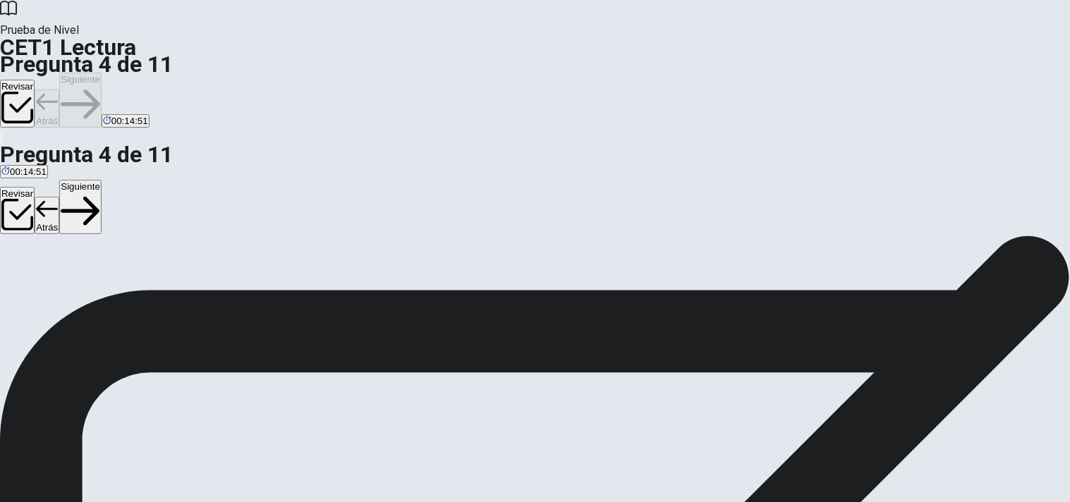
scroll to position [231, 0]
click at [102, 73] on button "Siguiente" at bounding box center [80, 100] width 42 height 55
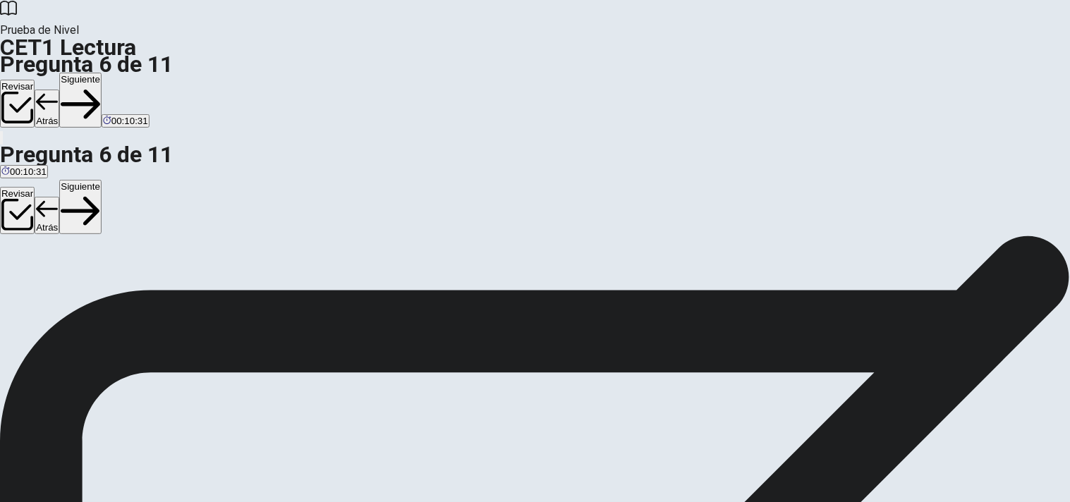
scroll to position [125, 0]
click at [102, 73] on button "Siguiente" at bounding box center [80, 100] width 42 height 55
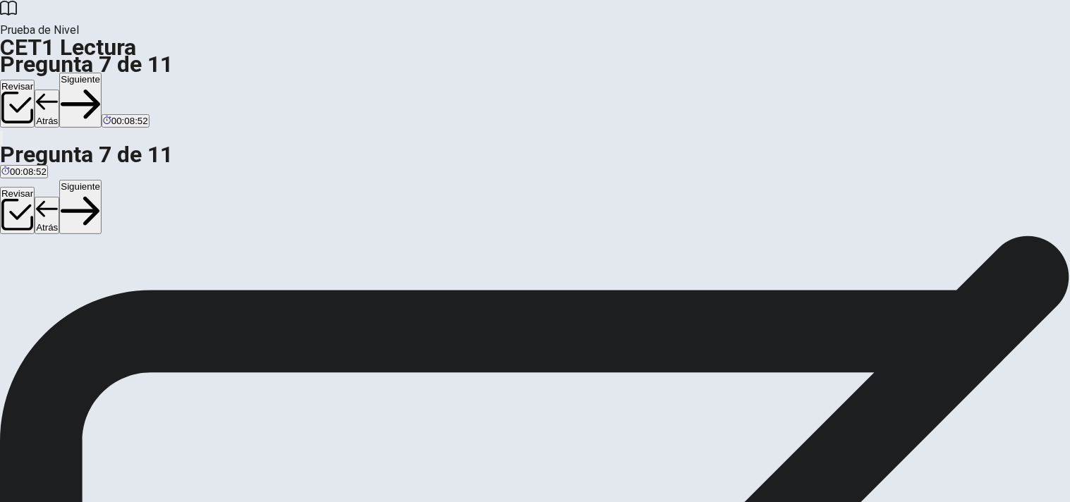
click at [102, 73] on button "Siguiente" at bounding box center [80, 100] width 42 height 55
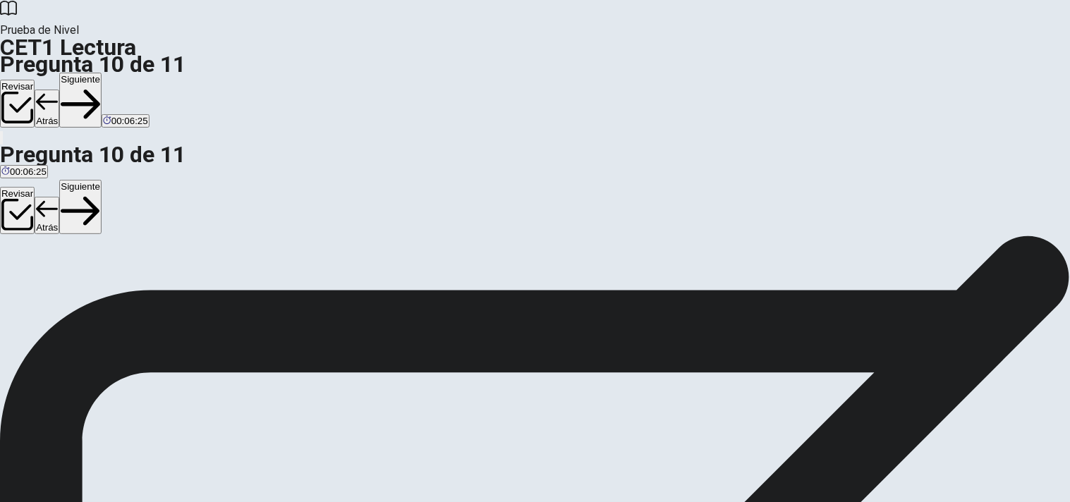
scroll to position [135, 0]
drag, startPoint x: 264, startPoint y: 242, endPoint x: 492, endPoint y: 310, distance: 238.6
drag, startPoint x: 255, startPoint y: 227, endPoint x: 419, endPoint y: 314, distance: 185.9
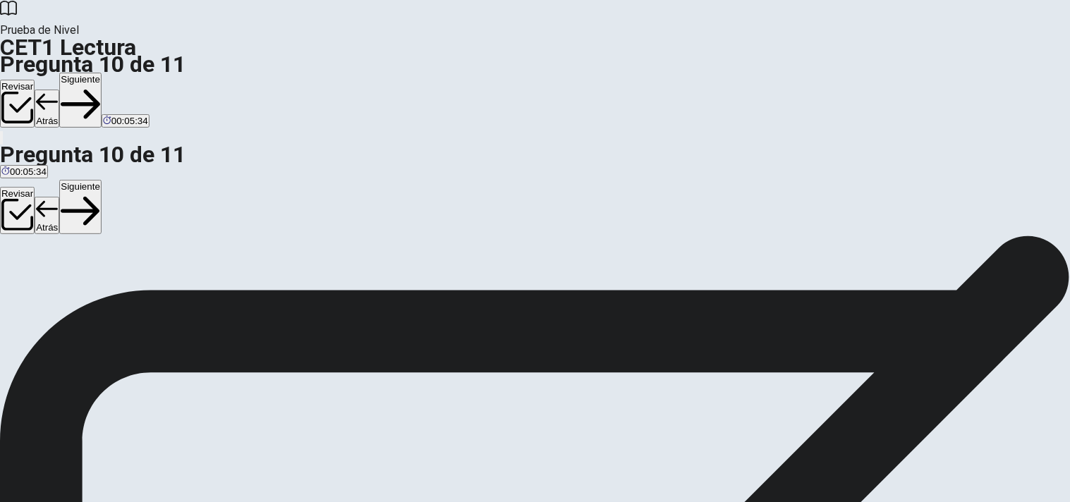
scroll to position [109, 0]
drag, startPoint x: 270, startPoint y: 370, endPoint x: 512, endPoint y: 385, distance: 241.8
drag, startPoint x: 251, startPoint y: 277, endPoint x: 459, endPoint y: 337, distance: 216.1
drag, startPoint x: 285, startPoint y: 281, endPoint x: 577, endPoint y: 325, distance: 295.5
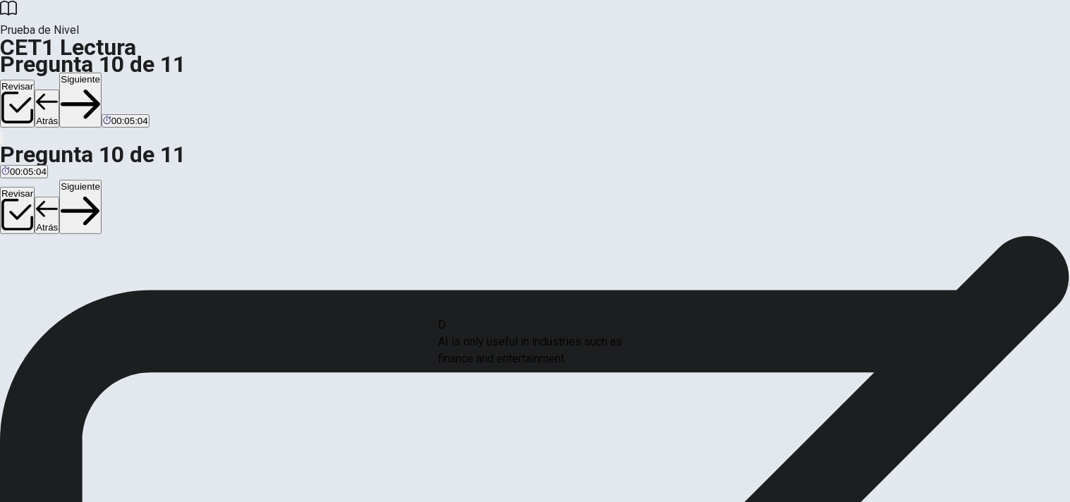
drag, startPoint x: 275, startPoint y: 278, endPoint x: 580, endPoint y: 351, distance: 313.5
drag, startPoint x: 223, startPoint y: 288, endPoint x: 597, endPoint y: 351, distance: 379.2
click at [102, 73] on button "Siguiente" at bounding box center [80, 100] width 42 height 55
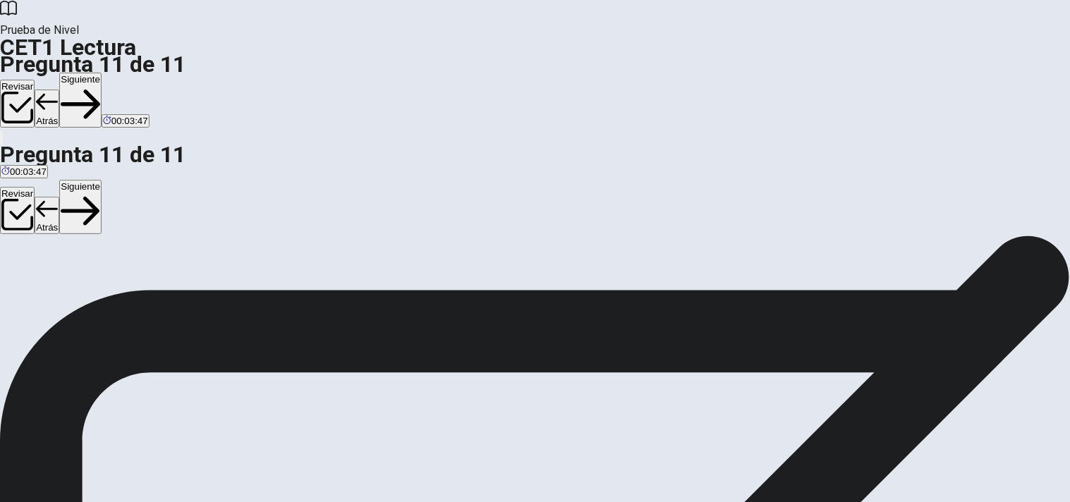
drag, startPoint x: 271, startPoint y: 320, endPoint x: 462, endPoint y: 339, distance: 192.2
drag, startPoint x: 248, startPoint y: 332, endPoint x: 610, endPoint y: 343, distance: 362.1
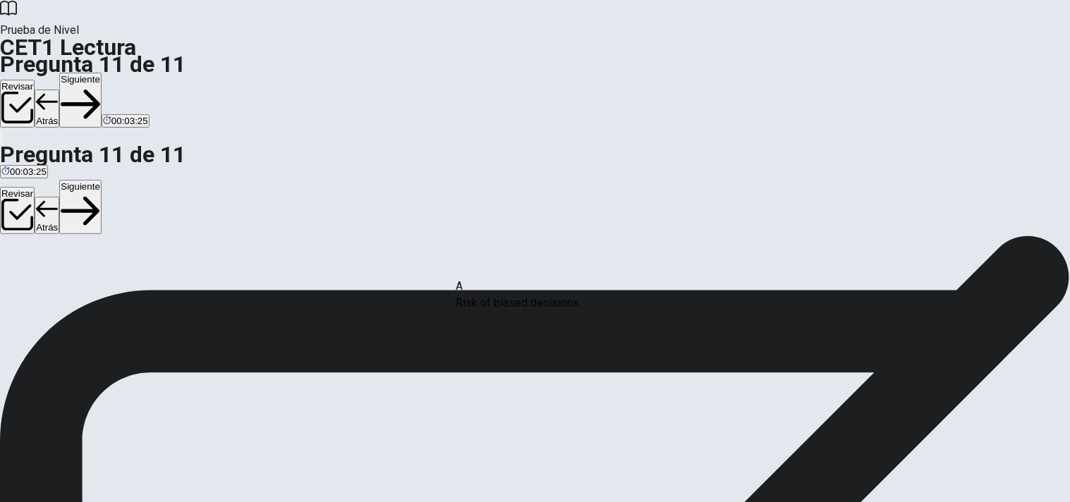
drag, startPoint x: 495, startPoint y: 337, endPoint x: 595, endPoint y: 304, distance: 105.3
drag, startPoint x: 574, startPoint y: 397, endPoint x: 840, endPoint y: 411, distance: 266.4
drag, startPoint x: 240, startPoint y: 326, endPoint x: 519, endPoint y: 367, distance: 282.4
drag, startPoint x: 269, startPoint y: 334, endPoint x: 480, endPoint y: 383, distance: 216.5
drag, startPoint x: 284, startPoint y: 392, endPoint x: 558, endPoint y: 407, distance: 274.2
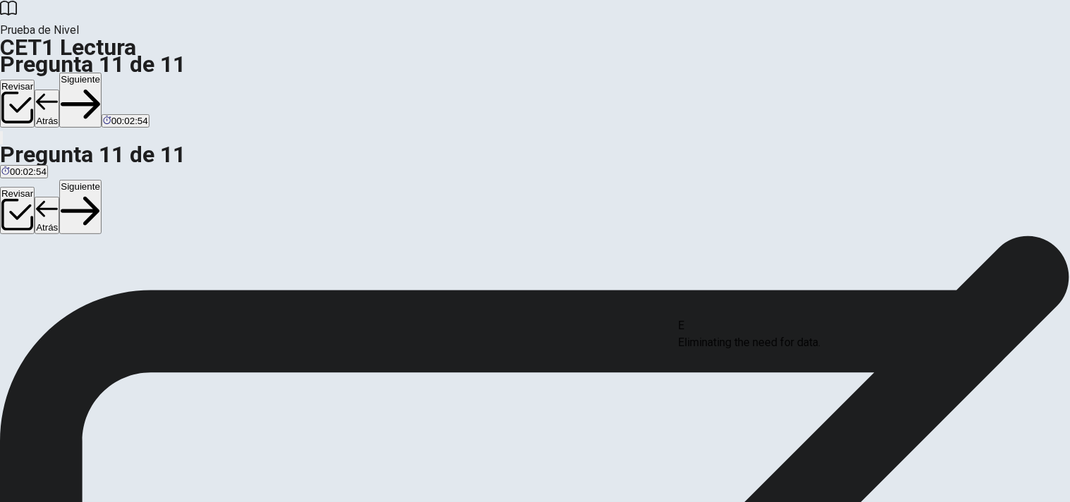
drag, startPoint x: 282, startPoint y: 388, endPoint x: 830, endPoint y: 341, distance: 549.6
drag, startPoint x: 241, startPoint y: 328, endPoint x: 455, endPoint y: 433, distance: 237.9
drag, startPoint x: 268, startPoint y: 328, endPoint x: 574, endPoint y: 398, distance: 313.4
drag, startPoint x: 224, startPoint y: 312, endPoint x: 506, endPoint y: 428, distance: 304.6
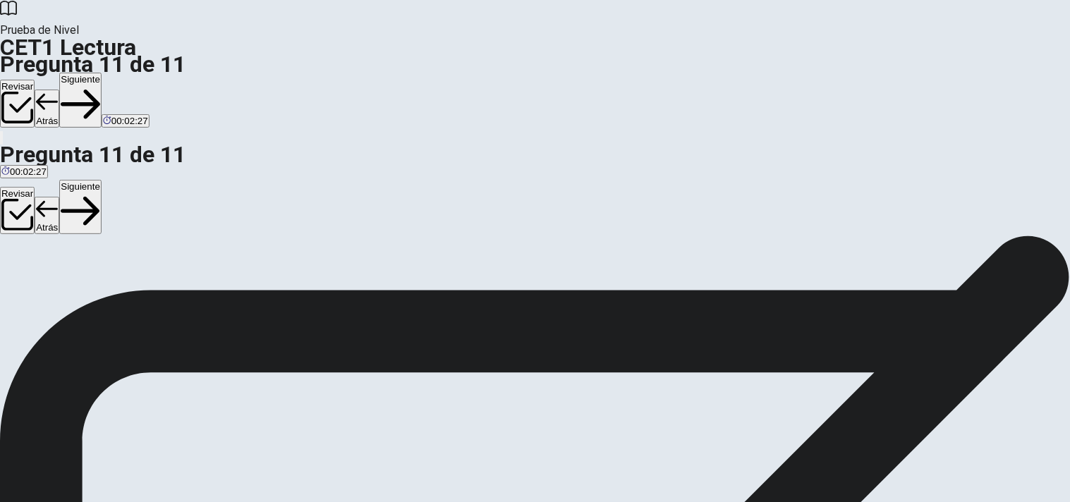
scroll to position [135, 0]
drag, startPoint x: 274, startPoint y: 191, endPoint x: 548, endPoint y: 335, distance: 309.3
drag, startPoint x: 243, startPoint y: 188, endPoint x: 506, endPoint y: 243, distance: 268.3
drag, startPoint x: 249, startPoint y: 265, endPoint x: 803, endPoint y: 337, distance: 558.5
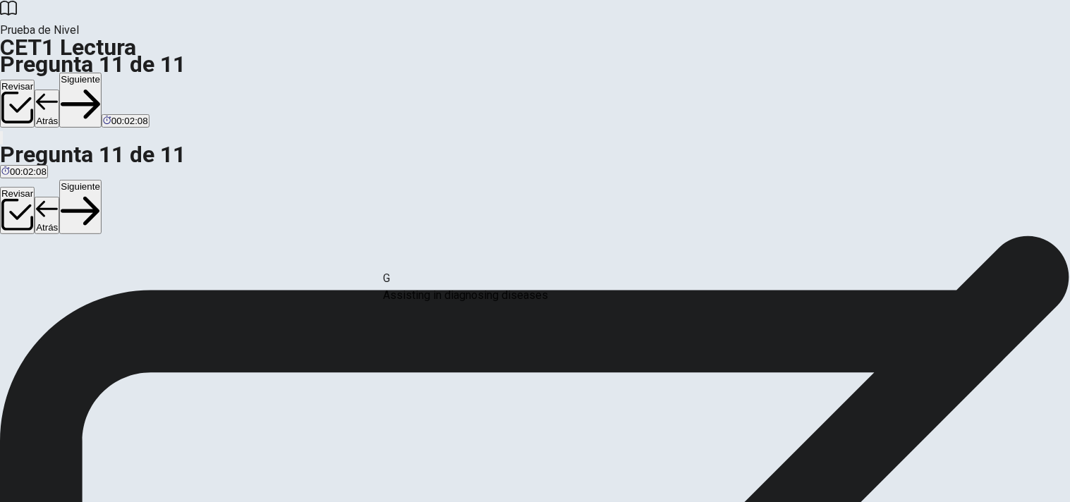
drag, startPoint x: 233, startPoint y: 268, endPoint x: 542, endPoint y: 291, distance: 309.9
drag, startPoint x: 235, startPoint y: 256, endPoint x: 801, endPoint y: 308, distance: 568.3
drag, startPoint x: 187, startPoint y: 262, endPoint x: 661, endPoint y: 333, distance: 479.4
drag, startPoint x: 221, startPoint y: 251, endPoint x: 520, endPoint y: 356, distance: 316.9
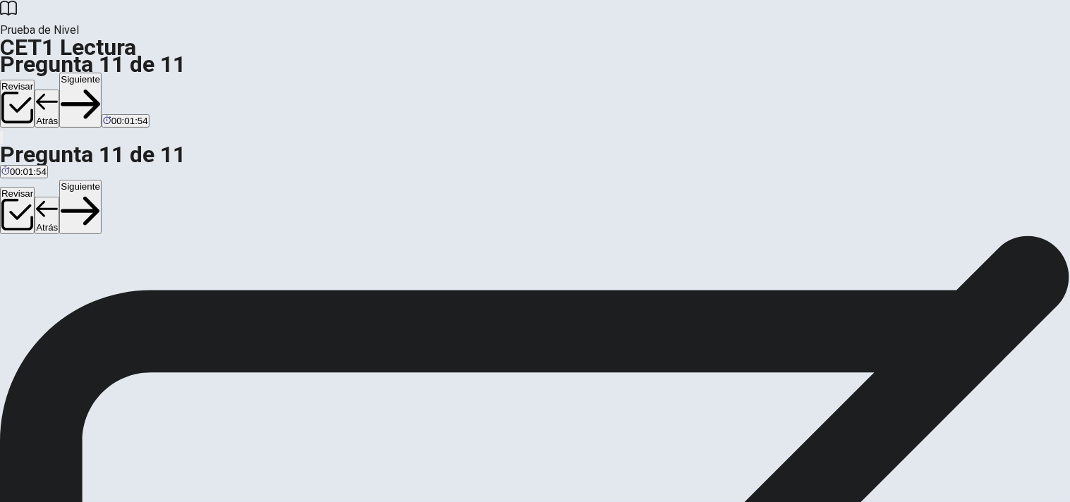
drag, startPoint x: 250, startPoint y: 250, endPoint x: 826, endPoint y: 351, distance: 583.8
drag, startPoint x: 230, startPoint y: 192, endPoint x: 485, endPoint y: 307, distance: 280.1
drag, startPoint x: 265, startPoint y: 201, endPoint x: 511, endPoint y: 284, distance: 259.3
drag, startPoint x: 269, startPoint y: 188, endPoint x: 522, endPoint y: 309, distance: 280.9
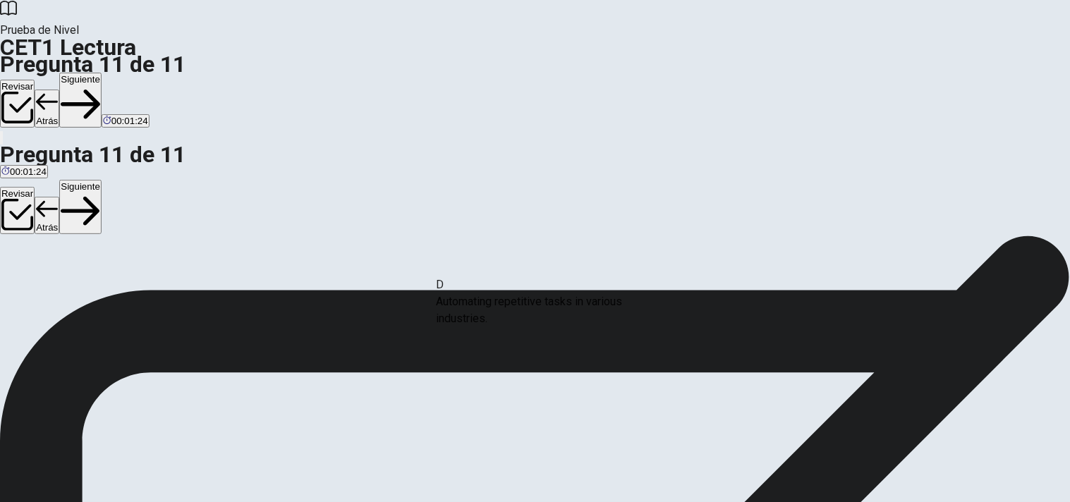
drag, startPoint x: 226, startPoint y: 199, endPoint x: 531, endPoint y: 316, distance: 327.2
drag, startPoint x: 220, startPoint y: 205, endPoint x: 546, endPoint y: 333, distance: 350.4
drag, startPoint x: 191, startPoint y: 255, endPoint x: 773, endPoint y: 337, distance: 587.9
drag, startPoint x: 212, startPoint y: 258, endPoint x: 488, endPoint y: 353, distance: 291.9
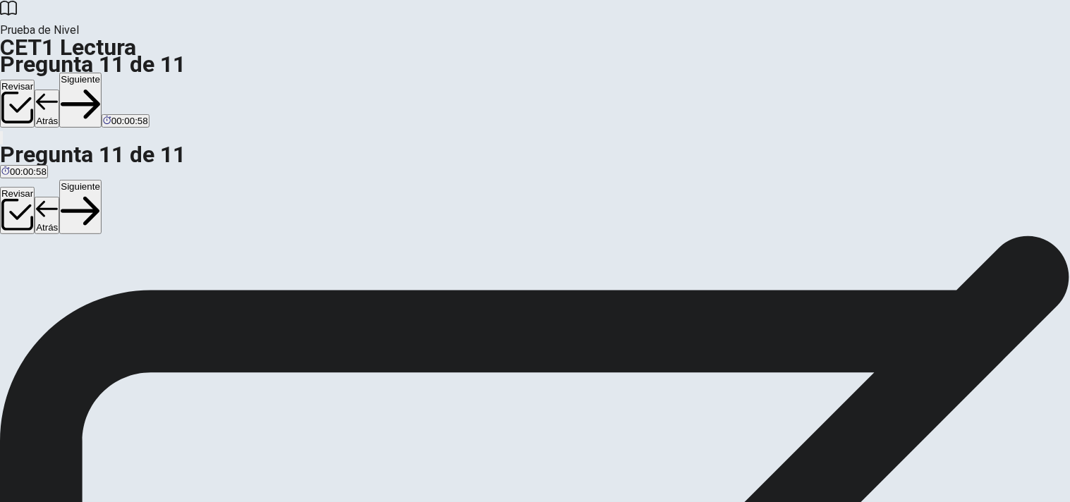
drag, startPoint x: 722, startPoint y: 263, endPoint x: 453, endPoint y: 320, distance: 275.4
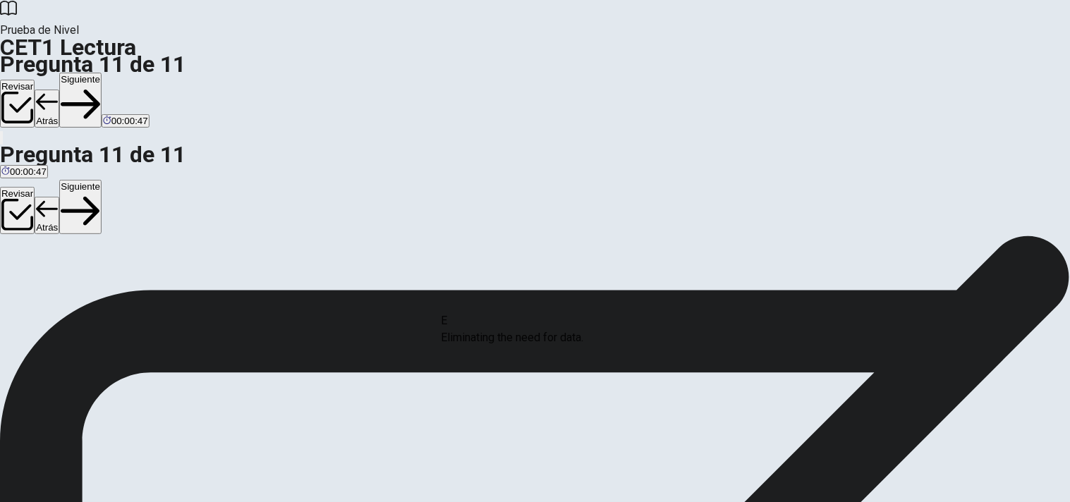
drag, startPoint x: 721, startPoint y: 259, endPoint x: 506, endPoint y: 343, distance: 231.0
drag, startPoint x: 730, startPoint y: 260, endPoint x: 453, endPoint y: 314, distance: 282.6
drag, startPoint x: 708, startPoint y: 258, endPoint x: 440, endPoint y: 316, distance: 274.3
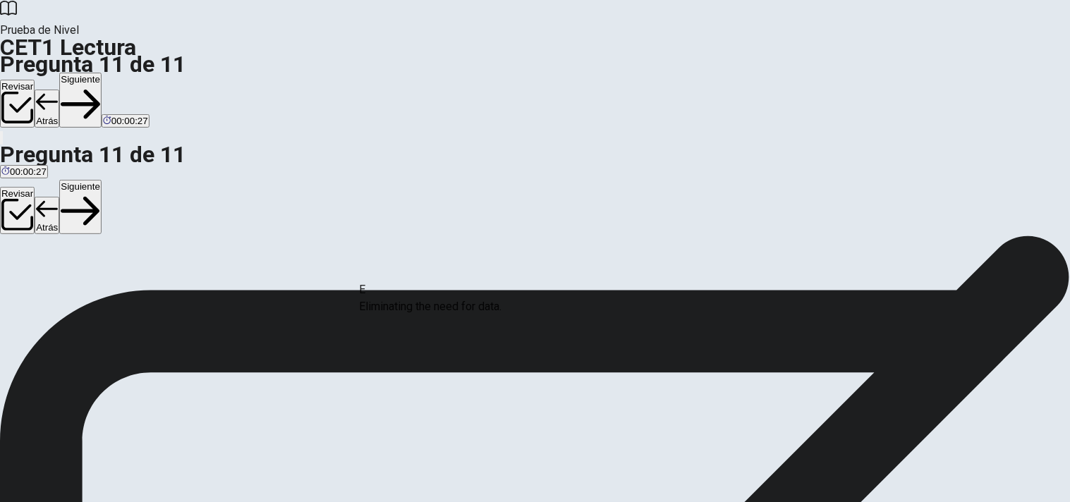
drag, startPoint x: 699, startPoint y: 262, endPoint x: 399, endPoint y: 314, distance: 304.4
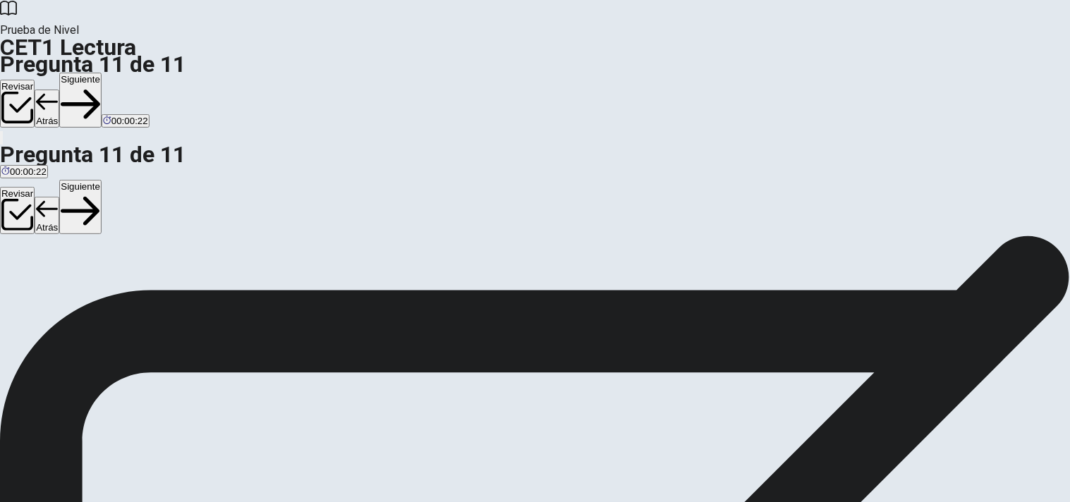
drag, startPoint x: 755, startPoint y: 265, endPoint x: 476, endPoint y: 333, distance: 287.7
drag, startPoint x: 739, startPoint y: 251, endPoint x: 450, endPoint y: 296, distance: 292.1
drag, startPoint x: 724, startPoint y: 269, endPoint x: 434, endPoint y: 336, distance: 297.6
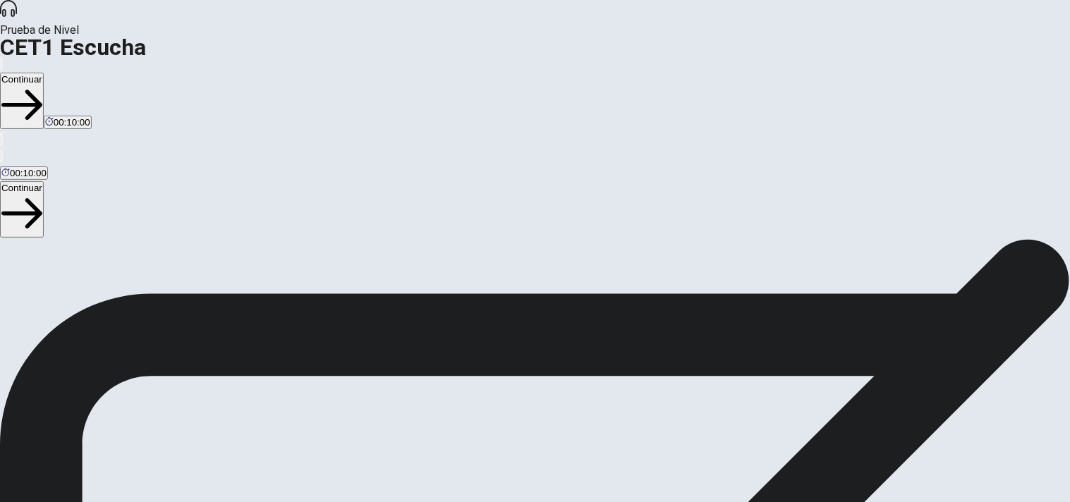
click at [44, 73] on button "Continuar" at bounding box center [22, 101] width 44 height 56
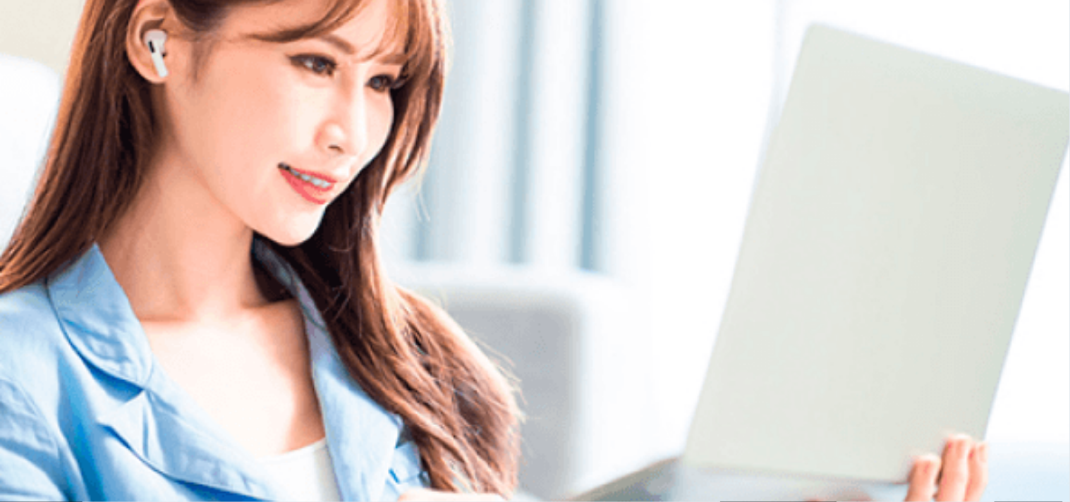
scroll to position [0, 0]
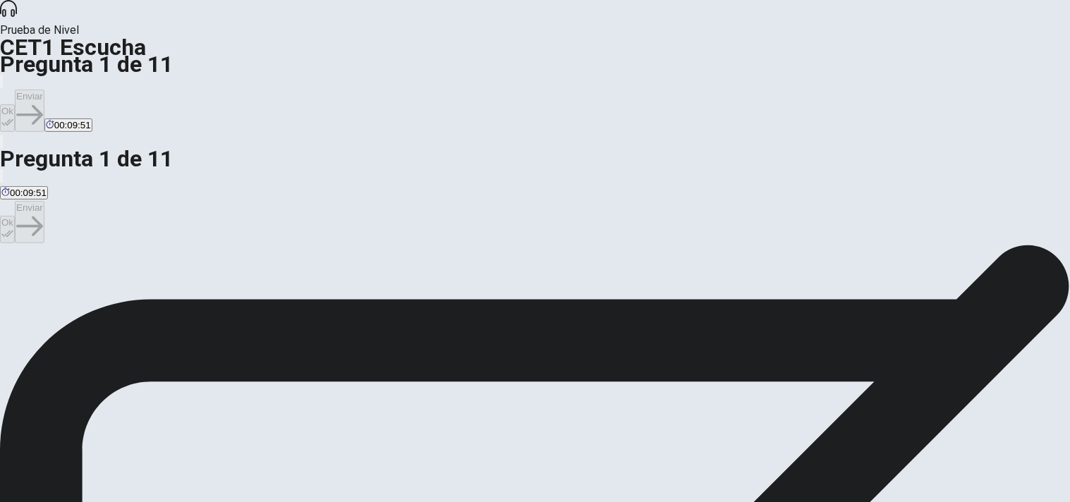
click at [15, 104] on button "Ok" at bounding box center [7, 118] width 15 height 28
click at [44, 90] on button "Enviar" at bounding box center [30, 111] width 30 height 42
click at [15, 104] on button "Ok" at bounding box center [7, 118] width 15 height 28
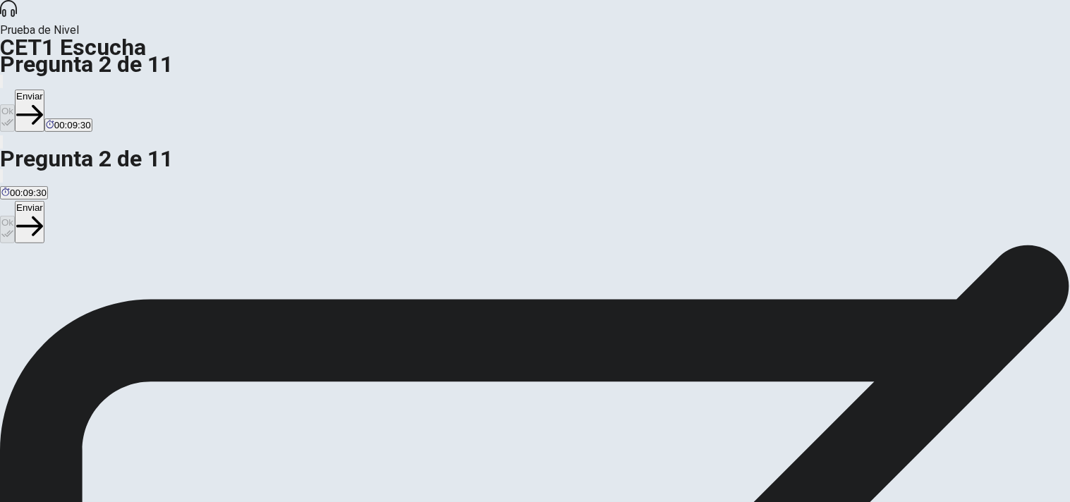
click at [44, 90] on button "Enviar" at bounding box center [30, 111] width 30 height 42
click at [15, 104] on button "Ok" at bounding box center [7, 118] width 15 height 28
click at [44, 90] on button "Enviar" at bounding box center [30, 111] width 30 height 42
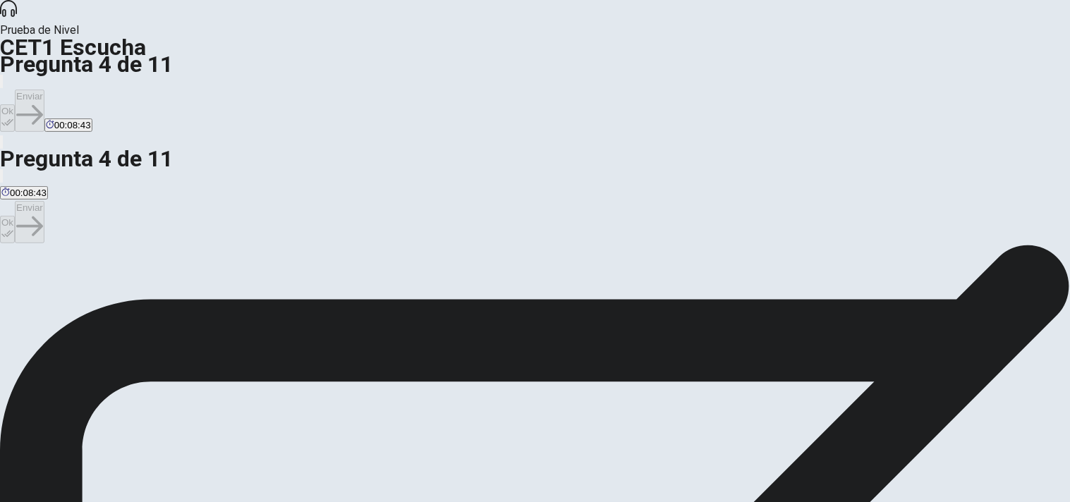
click at [13, 116] on icon "button" at bounding box center [7, 122] width 12 height 12
click at [44, 90] on button "Enviar" at bounding box center [30, 111] width 30 height 42
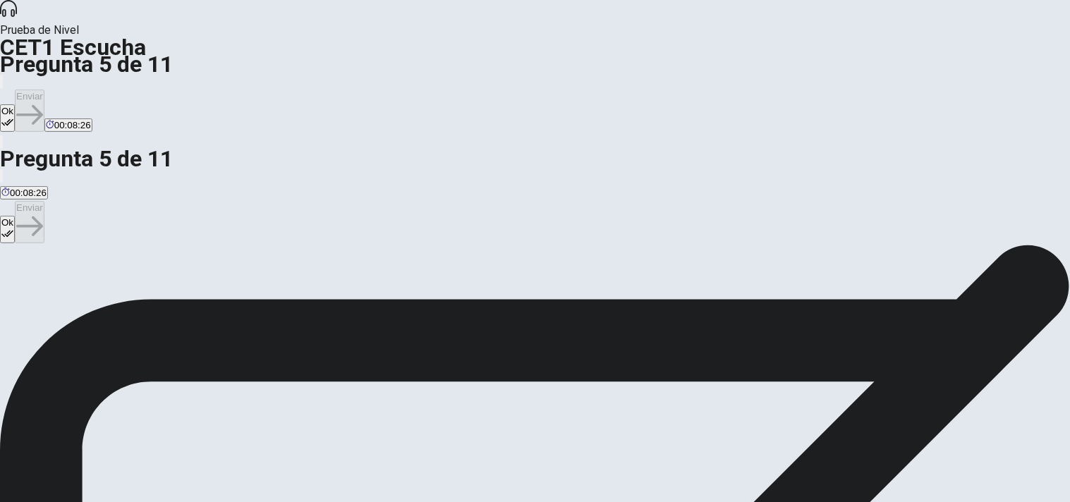
click at [15, 104] on button "Ok" at bounding box center [7, 118] width 15 height 28
click at [44, 90] on button "Enviar" at bounding box center [30, 111] width 30 height 42
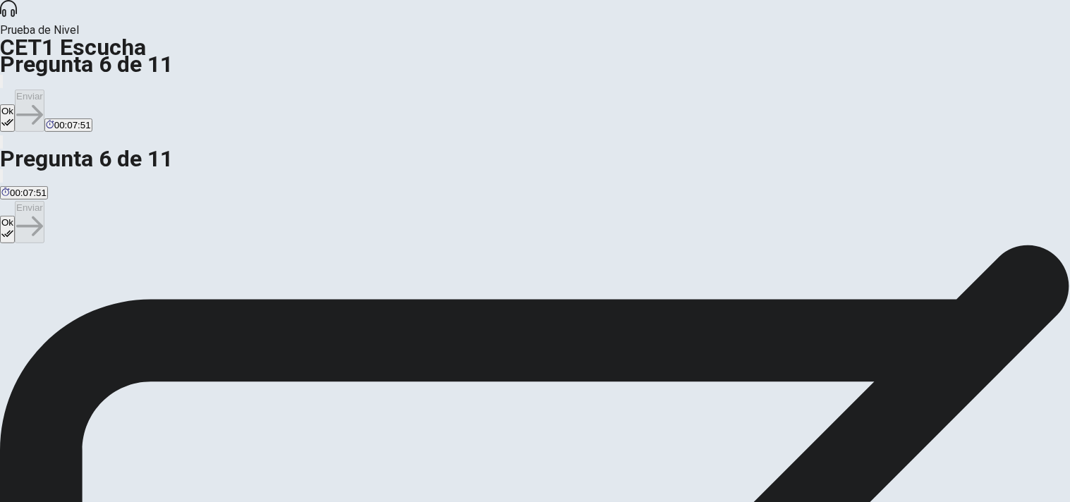
click at [15, 104] on button "Ok" at bounding box center [7, 118] width 15 height 28
click at [44, 90] on button "Enviar" at bounding box center [30, 111] width 30 height 42
click at [15, 104] on button "Ok" at bounding box center [7, 118] width 15 height 28
click at [44, 90] on button "Enviar" at bounding box center [30, 111] width 30 height 42
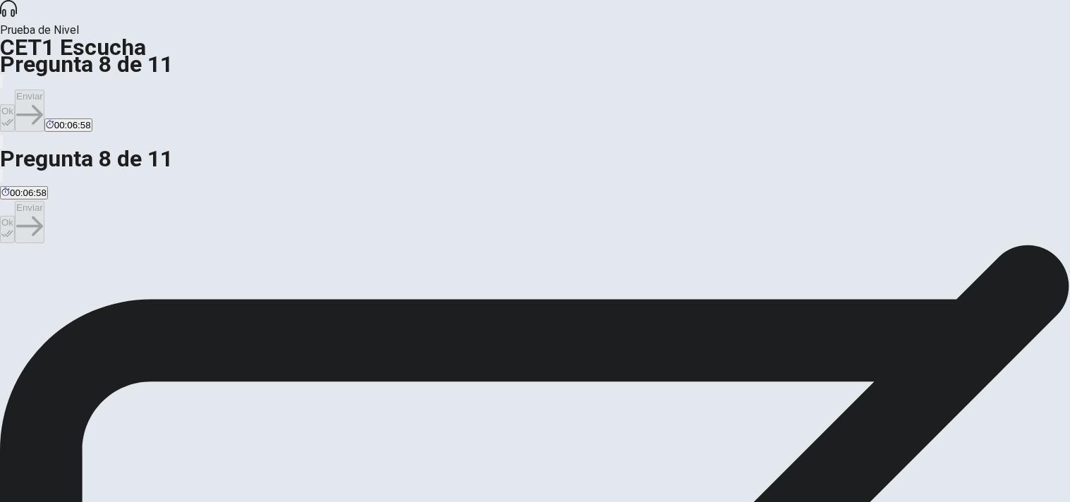
drag, startPoint x: 706, startPoint y: 17, endPoint x: 749, endPoint y: 27, distance: 44.2
click at [749, 73] on div "Ok Enviar 00:06:49" at bounding box center [535, 103] width 1070 height 61
click at [15, 104] on button "Ok" at bounding box center [7, 118] width 15 height 28
click at [44, 90] on button "Enviar" at bounding box center [30, 111] width 30 height 42
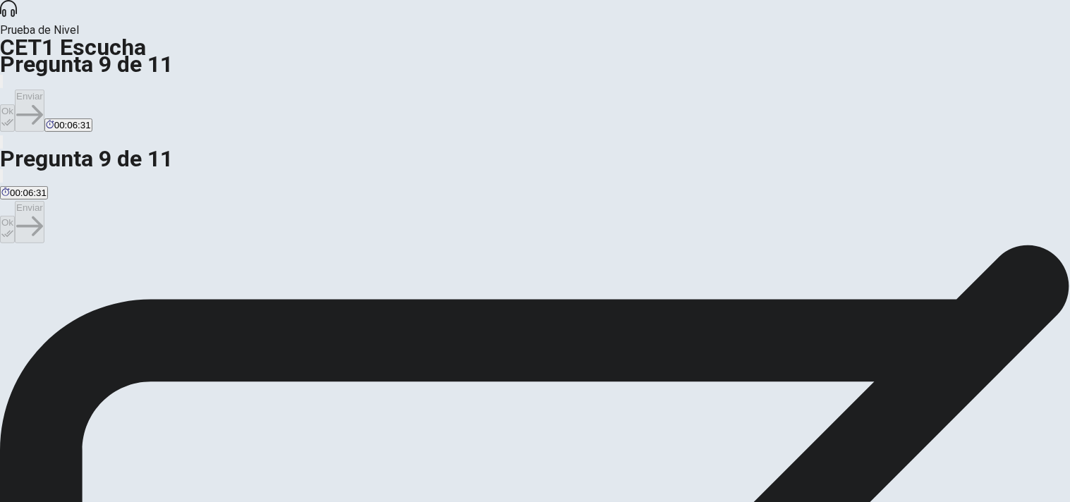
click at [15, 104] on button "Ok" at bounding box center [7, 118] width 15 height 28
click at [44, 90] on button "Enviar" at bounding box center [30, 111] width 30 height 42
drag, startPoint x: 703, startPoint y: 22, endPoint x: 748, endPoint y: 18, distance: 45.3
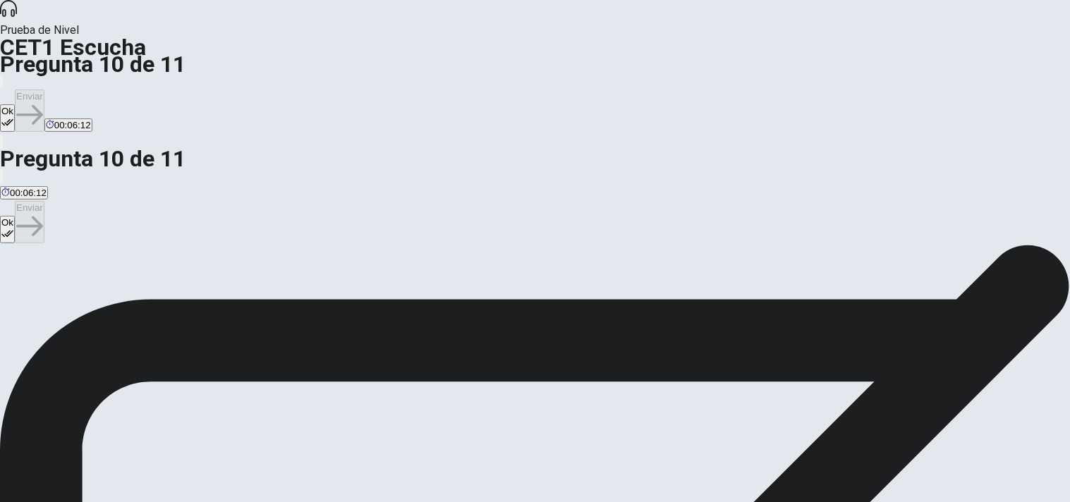
click at [748, 73] on div "Ok Enviar 00:06:12" at bounding box center [535, 103] width 1070 height 61
click at [15, 104] on button "Ok" at bounding box center [7, 118] width 15 height 28
click at [44, 90] on button "Enviar" at bounding box center [30, 111] width 30 height 42
click at [15, 104] on button "Ok" at bounding box center [7, 118] width 15 height 28
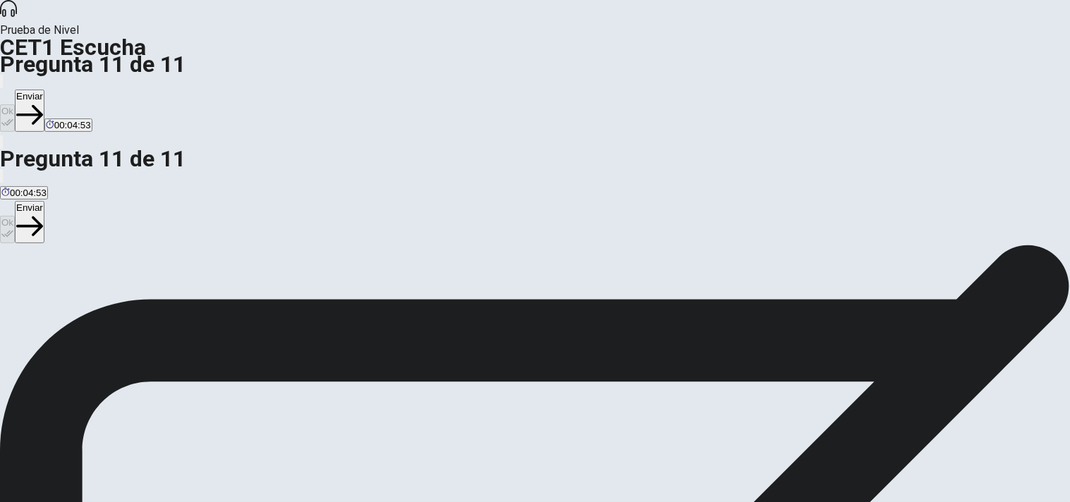
click at [44, 90] on button "Enviar" at bounding box center [30, 111] width 30 height 42
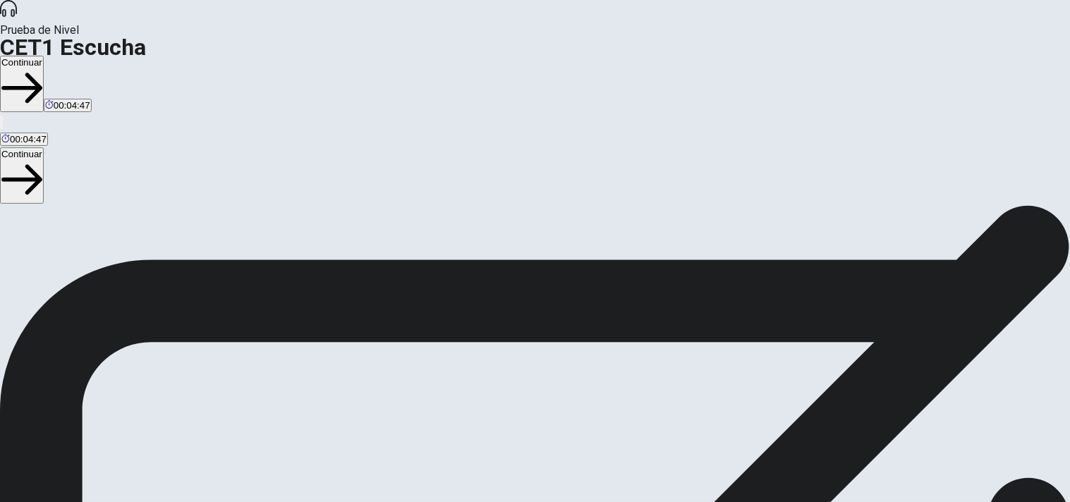
click at [44, 56] on button "Continuar" at bounding box center [22, 84] width 44 height 56
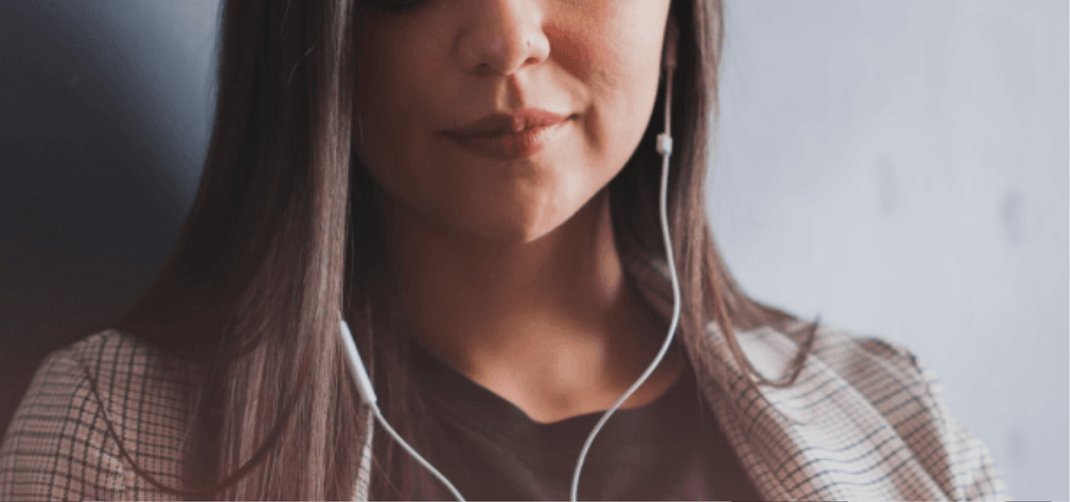
click at [44, 73] on button "Continuar" at bounding box center [22, 101] width 44 height 56
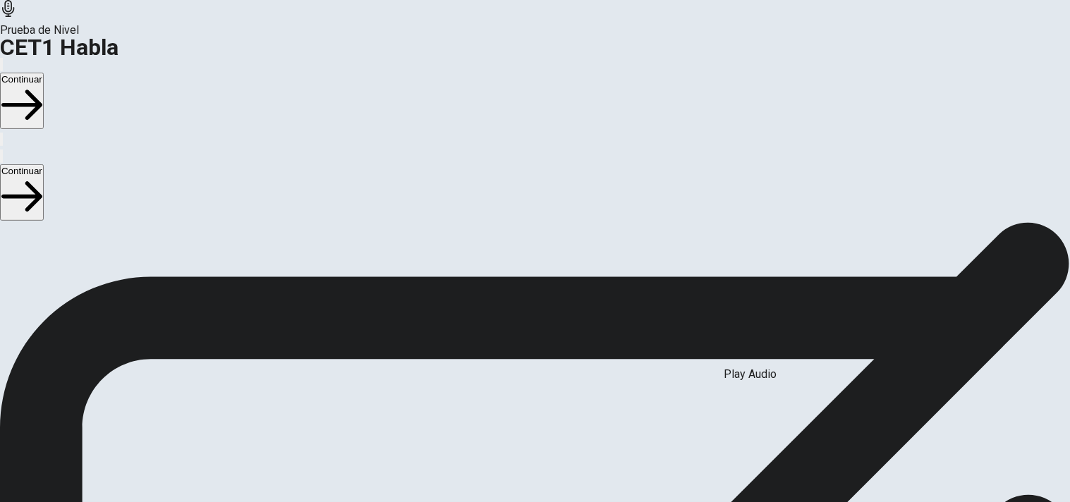
click at [44, 73] on button "Continuar" at bounding box center [22, 101] width 44 height 56
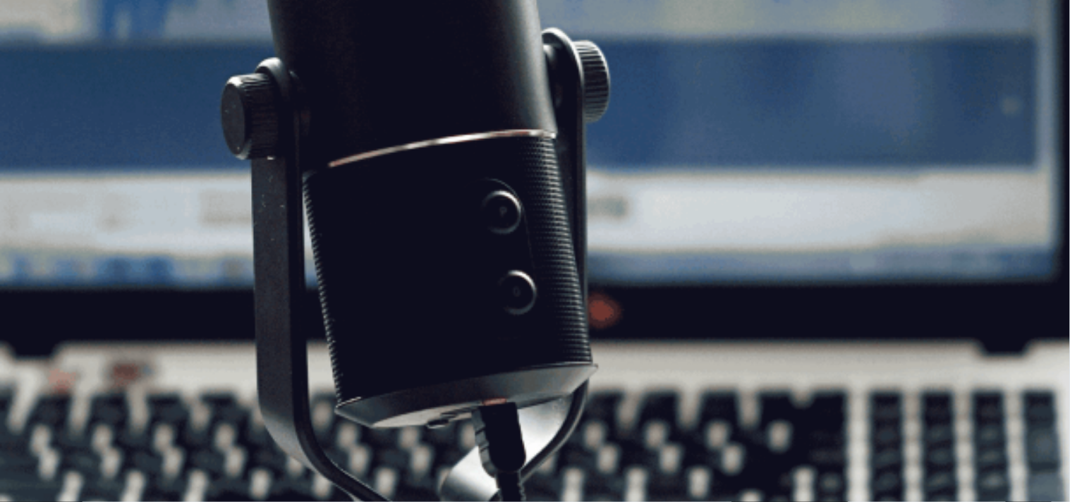
scroll to position [31, 0]
click at [44, 73] on button "Continuar" at bounding box center [22, 101] width 44 height 56
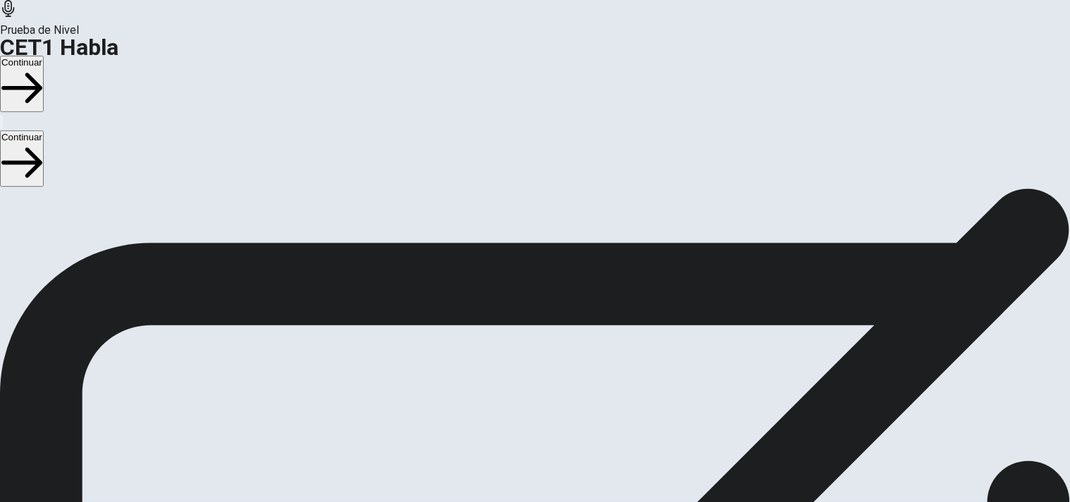
click at [44, 56] on button "Continuar" at bounding box center [22, 84] width 44 height 56
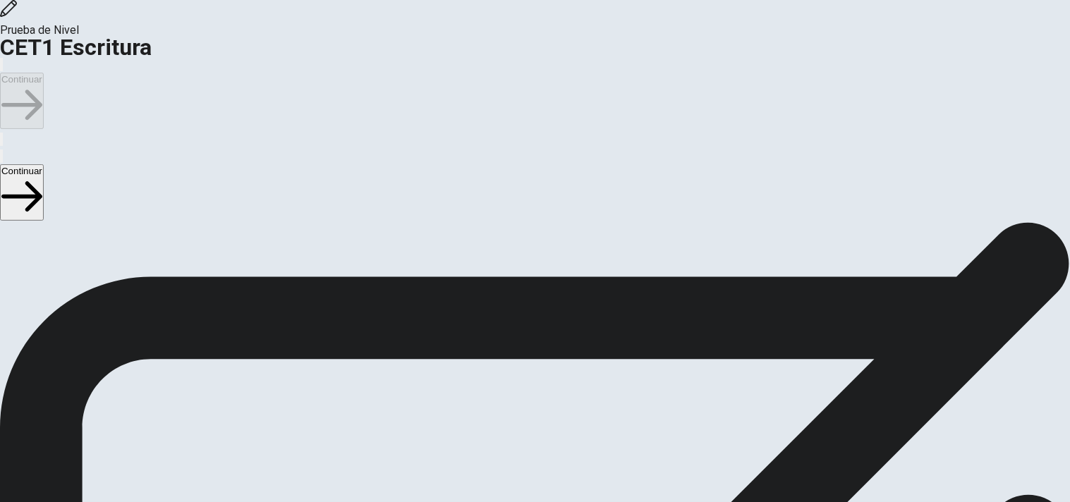
scroll to position [0, 0]
click at [44, 73] on button "Continuar" at bounding box center [22, 101] width 44 height 56
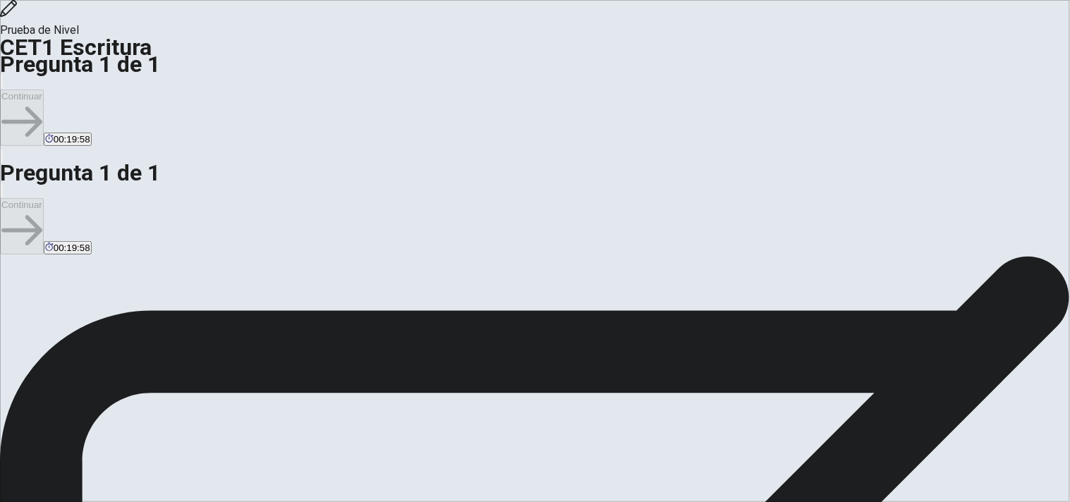
type textarea "*"
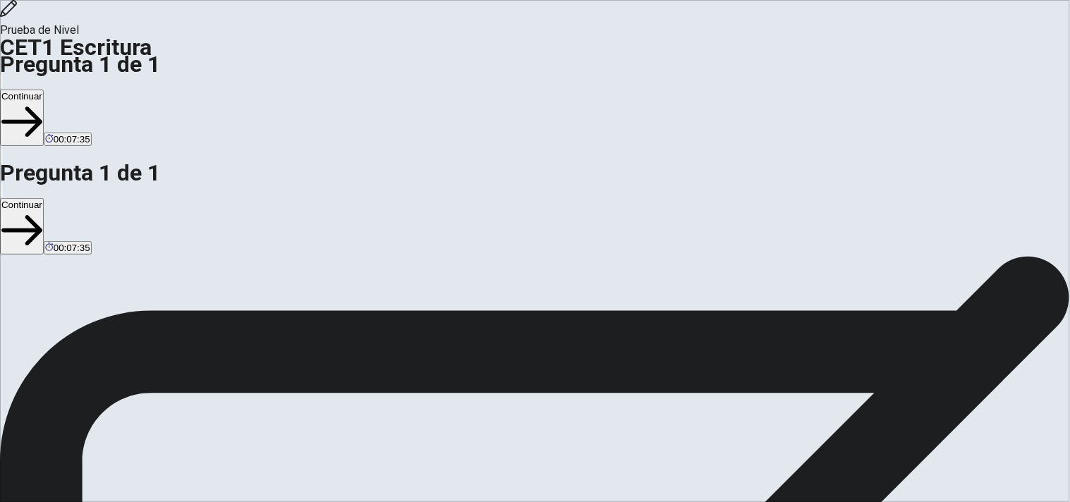
type textarea "**********"
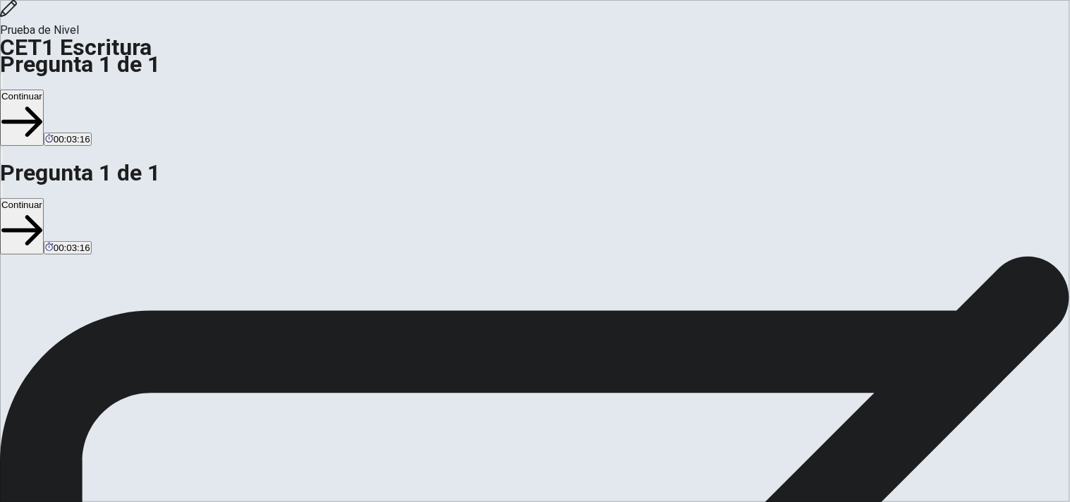
click at [44, 90] on button "Continuar" at bounding box center [22, 118] width 44 height 56
